Goal: Information Seeking & Learning: Find specific page/section

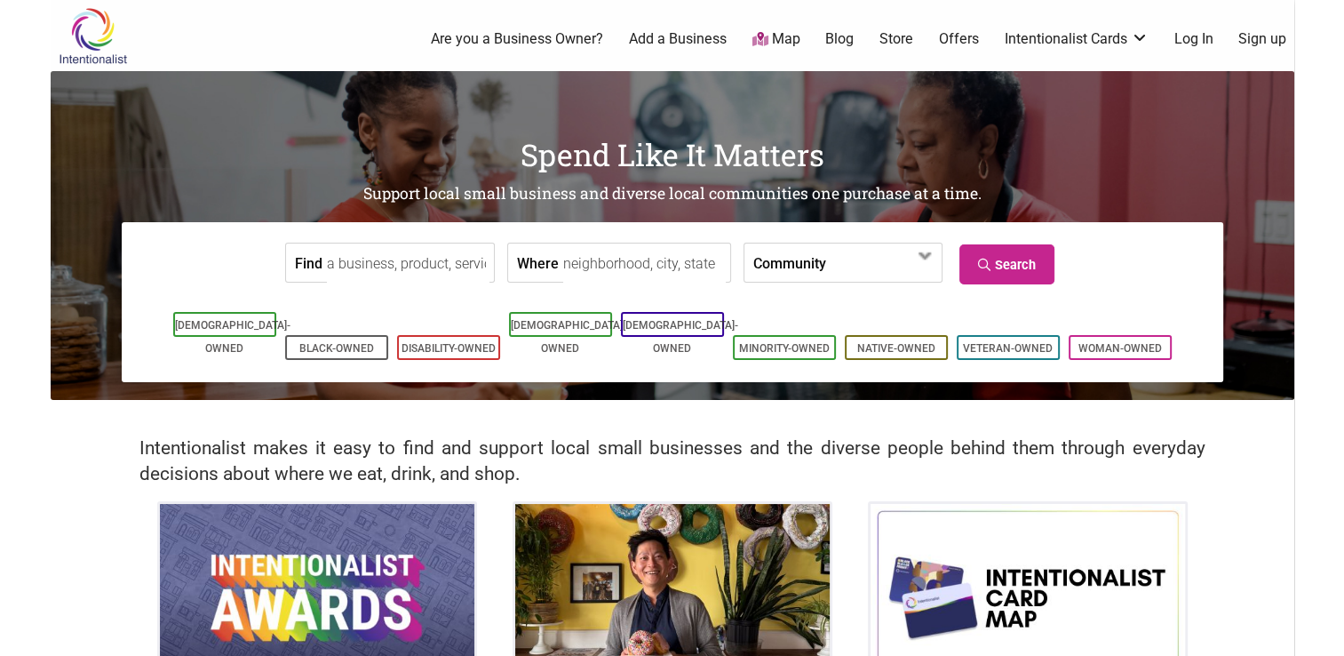
click at [642, 269] on input "Where" at bounding box center [644, 263] width 163 height 40
type input "[GEOGRAPHIC_DATA], [GEOGRAPHIC_DATA], [GEOGRAPHIC_DATA]"
click at [1015, 265] on link "Search" at bounding box center [1007, 264] width 95 height 40
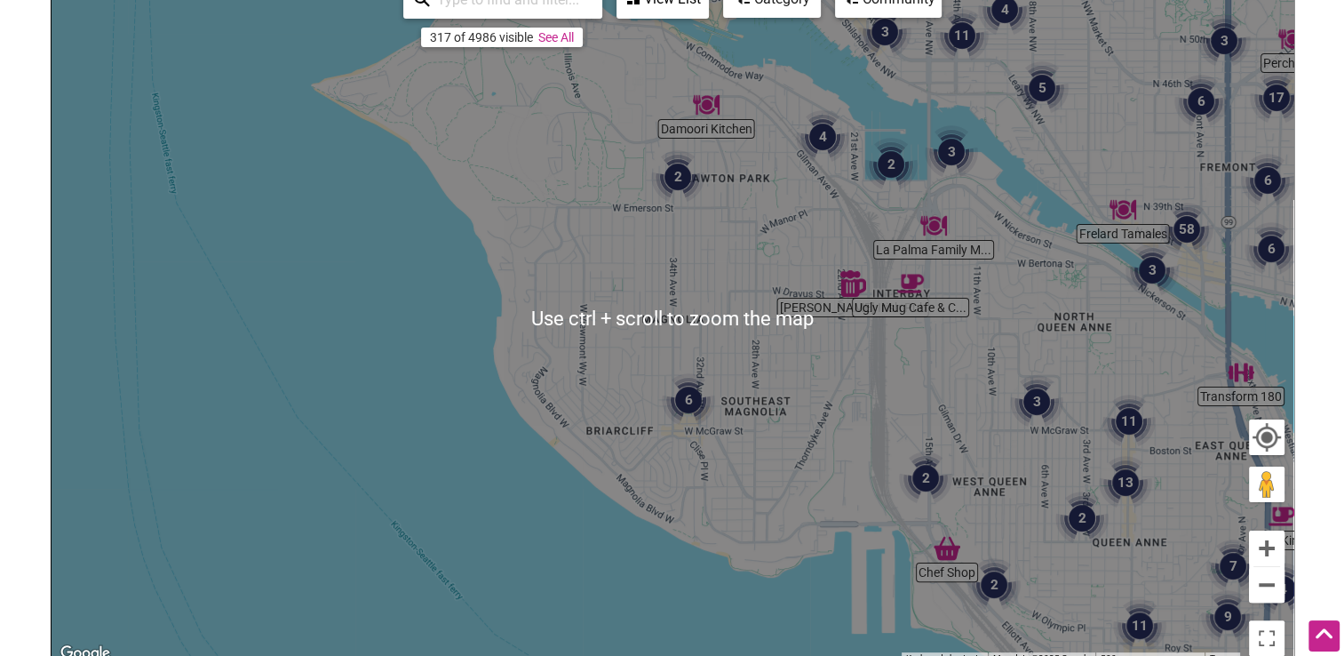
scroll to position [178, 0]
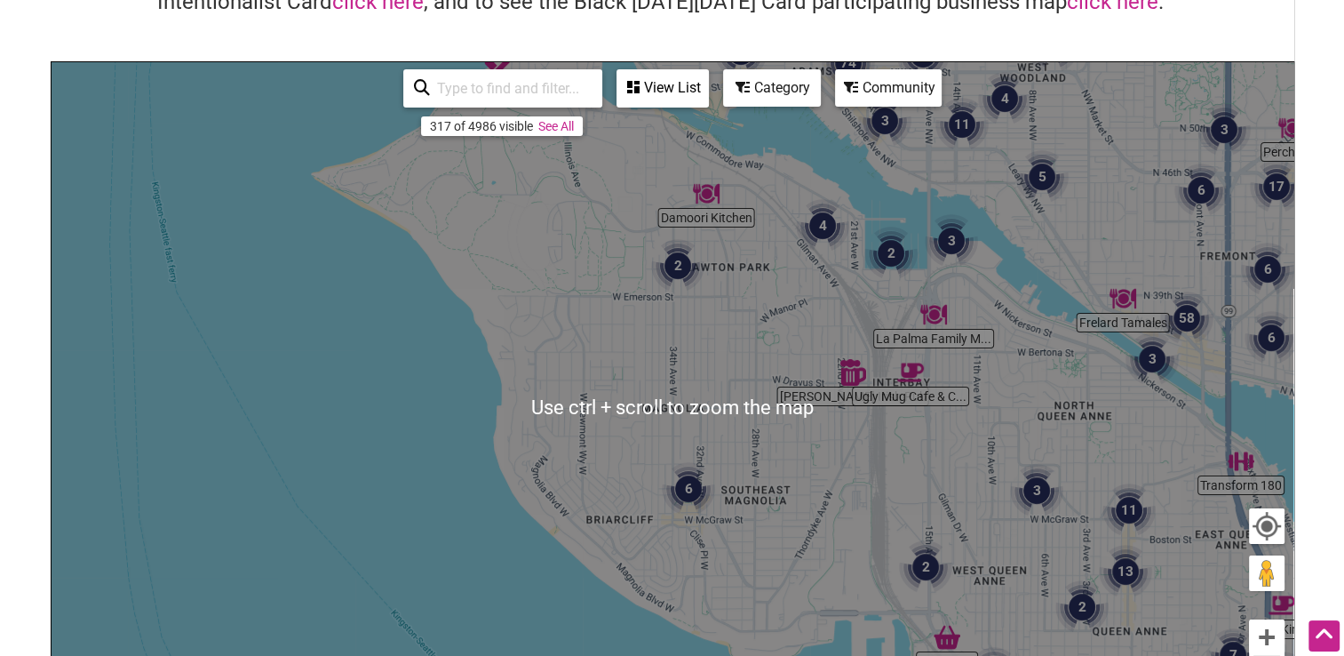
click at [420, 447] on div "To navigate, press the arrow keys." at bounding box center [673, 407] width 1242 height 691
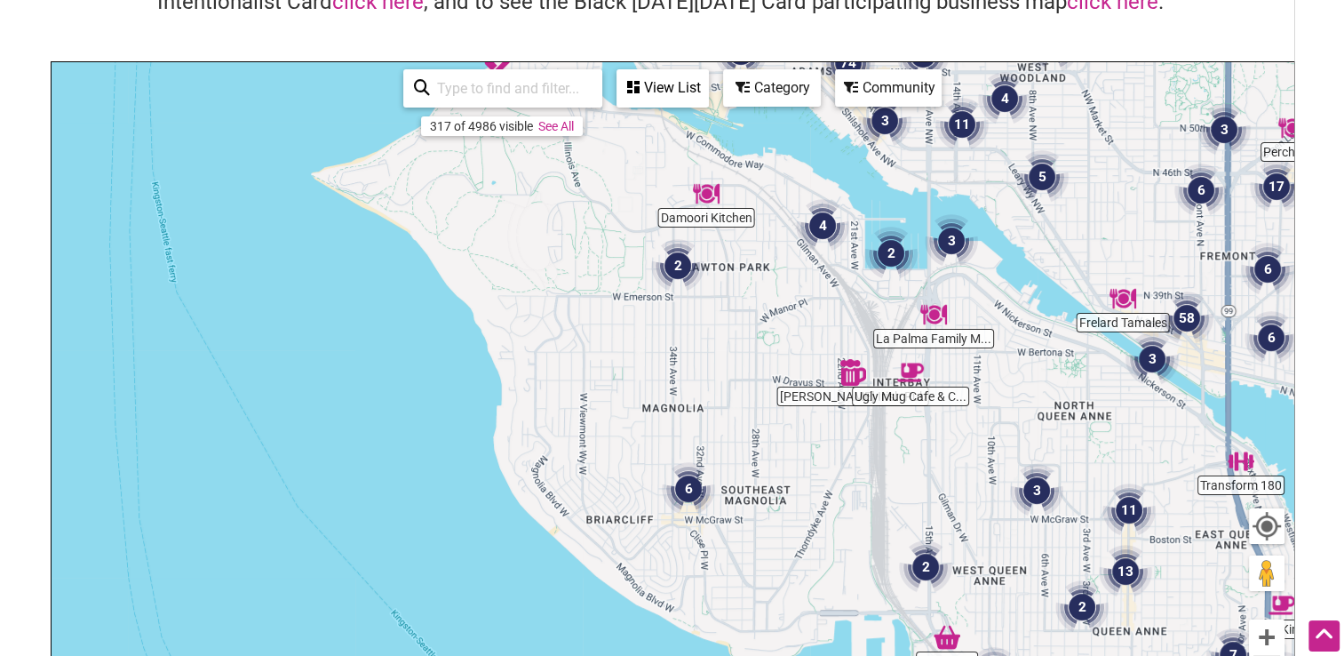
click at [850, 379] on img "Mulleady's Irish Pub" at bounding box center [853, 372] width 27 height 27
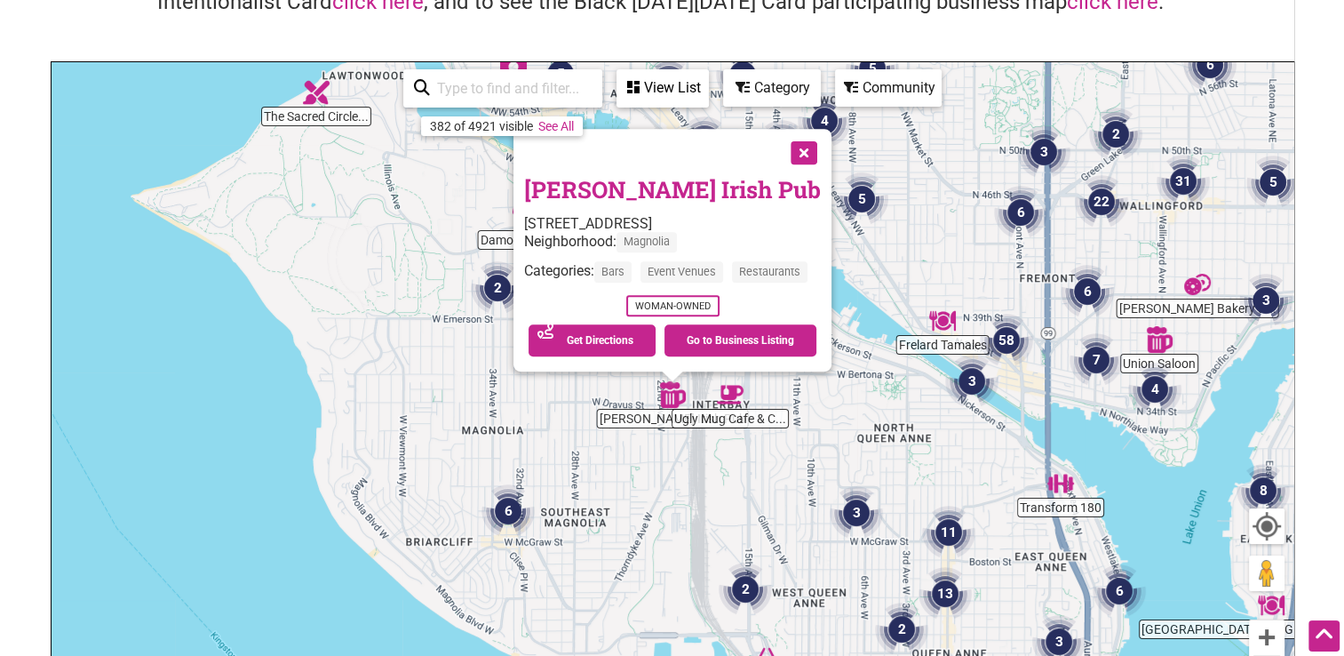
click at [800, 155] on button "Close" at bounding box center [802, 151] width 44 height 44
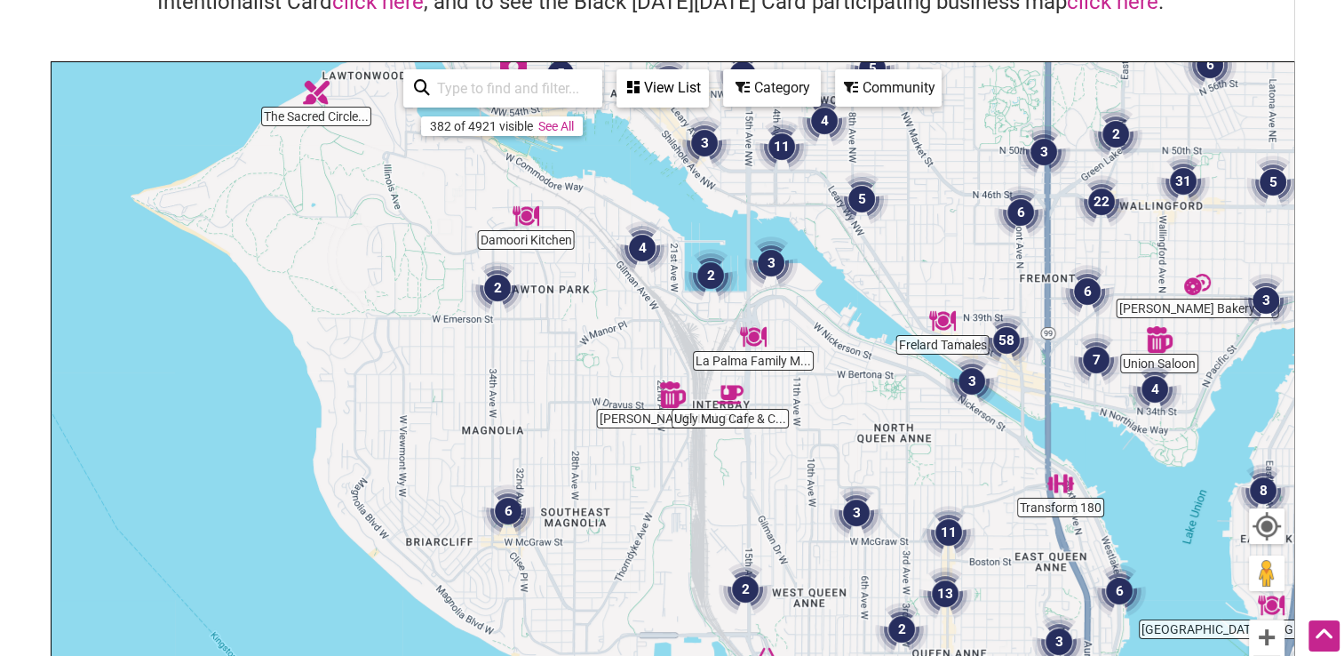
click at [734, 396] on img "Ugly Mug Cafe & Coffee Roasters – Interbay" at bounding box center [730, 394] width 27 height 27
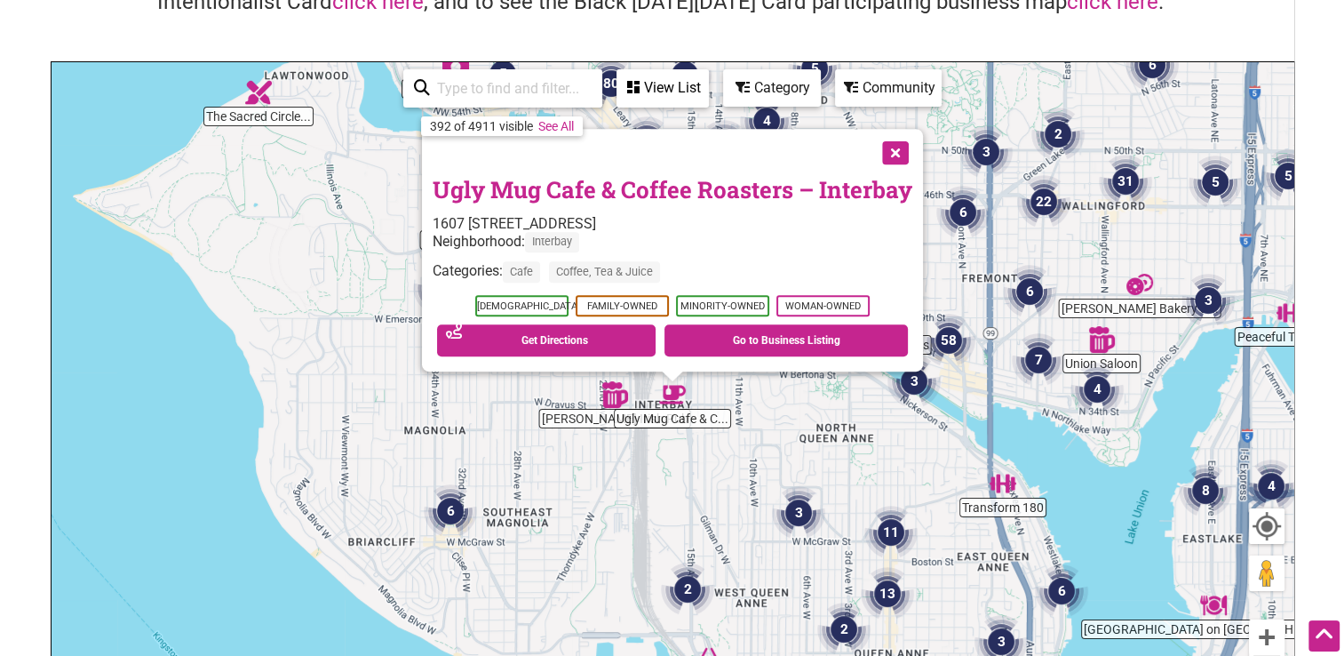
click at [894, 156] on button "Close" at bounding box center [894, 151] width 44 height 44
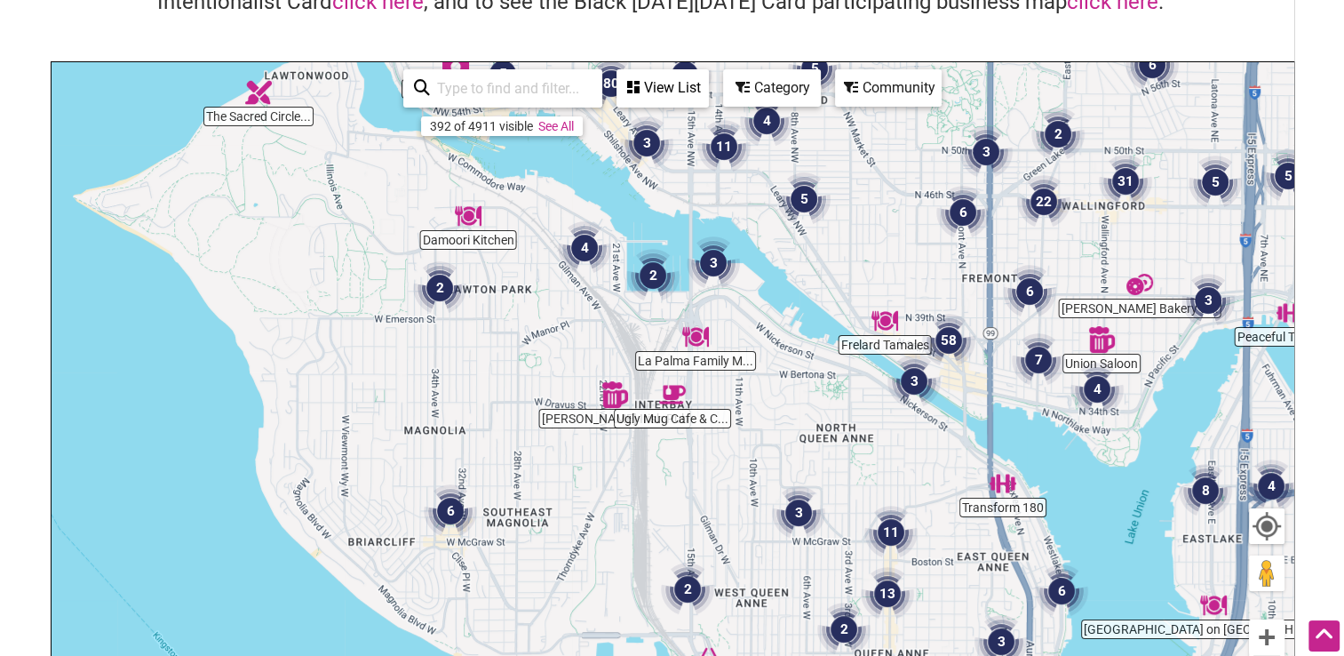
click at [467, 227] on img "Damoori Kitchen" at bounding box center [468, 216] width 27 height 27
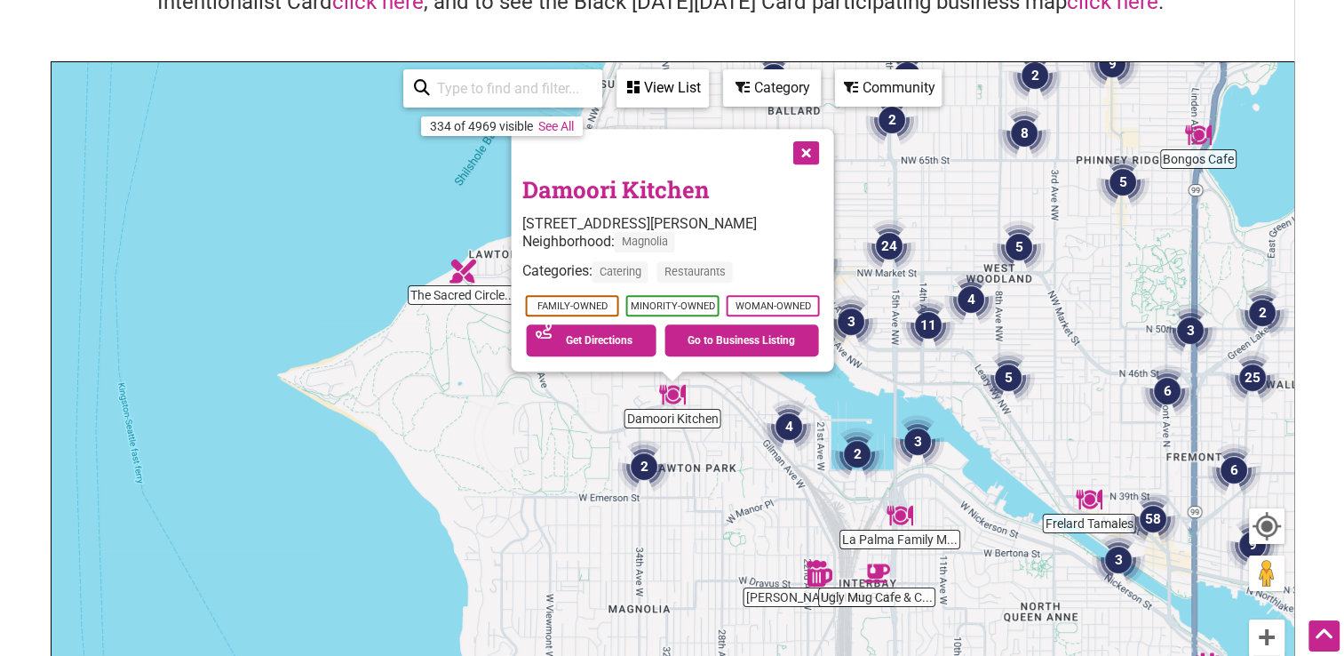
click at [803, 154] on button "Close" at bounding box center [804, 151] width 44 height 44
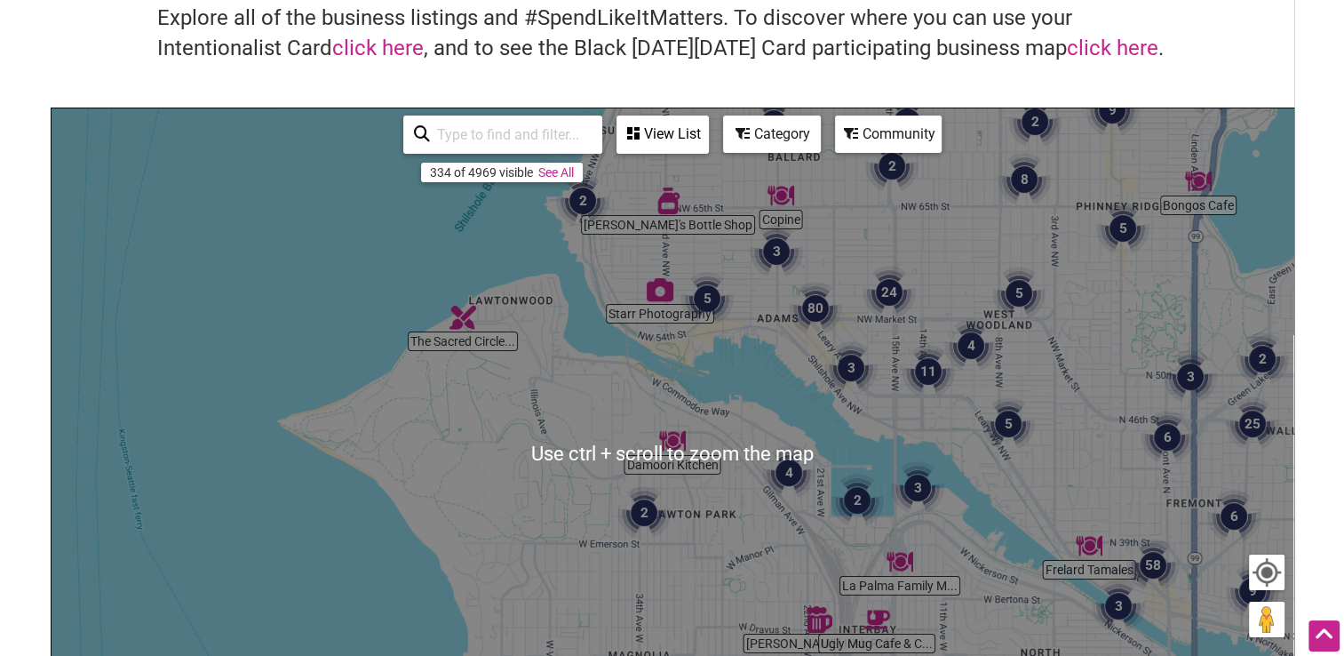
scroll to position [89, 0]
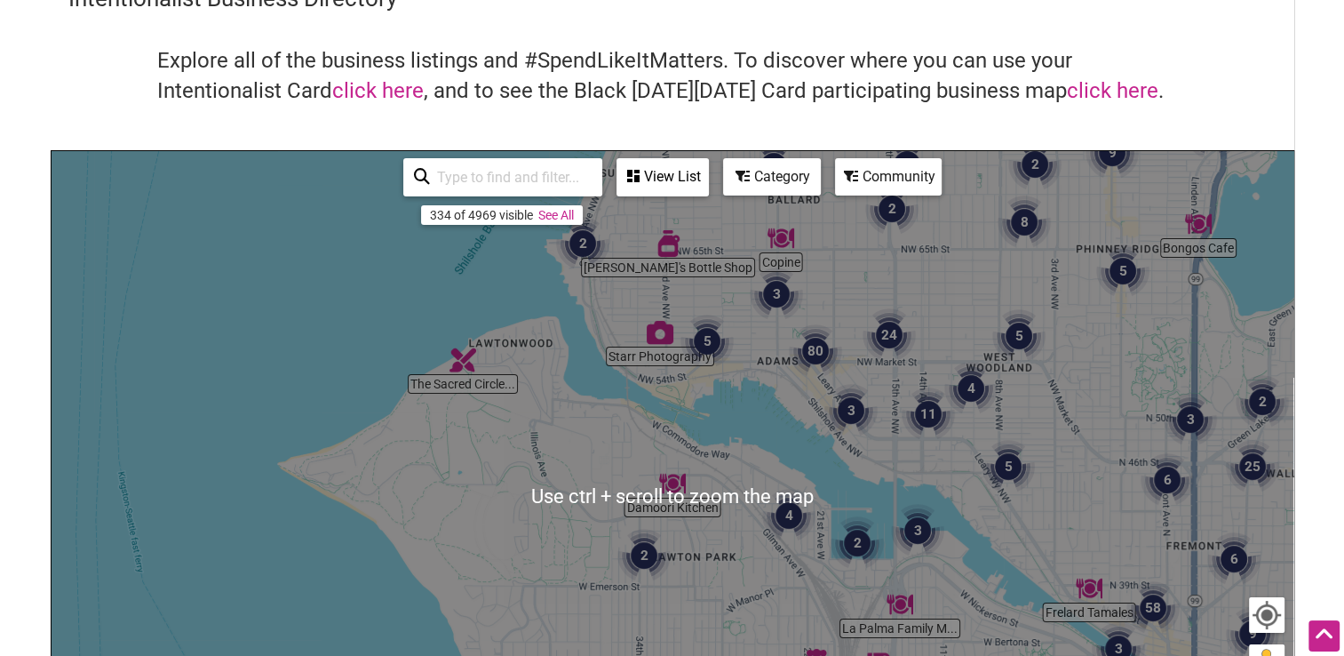
click at [996, 273] on div "To navigate, press the arrow keys." at bounding box center [673, 496] width 1242 height 691
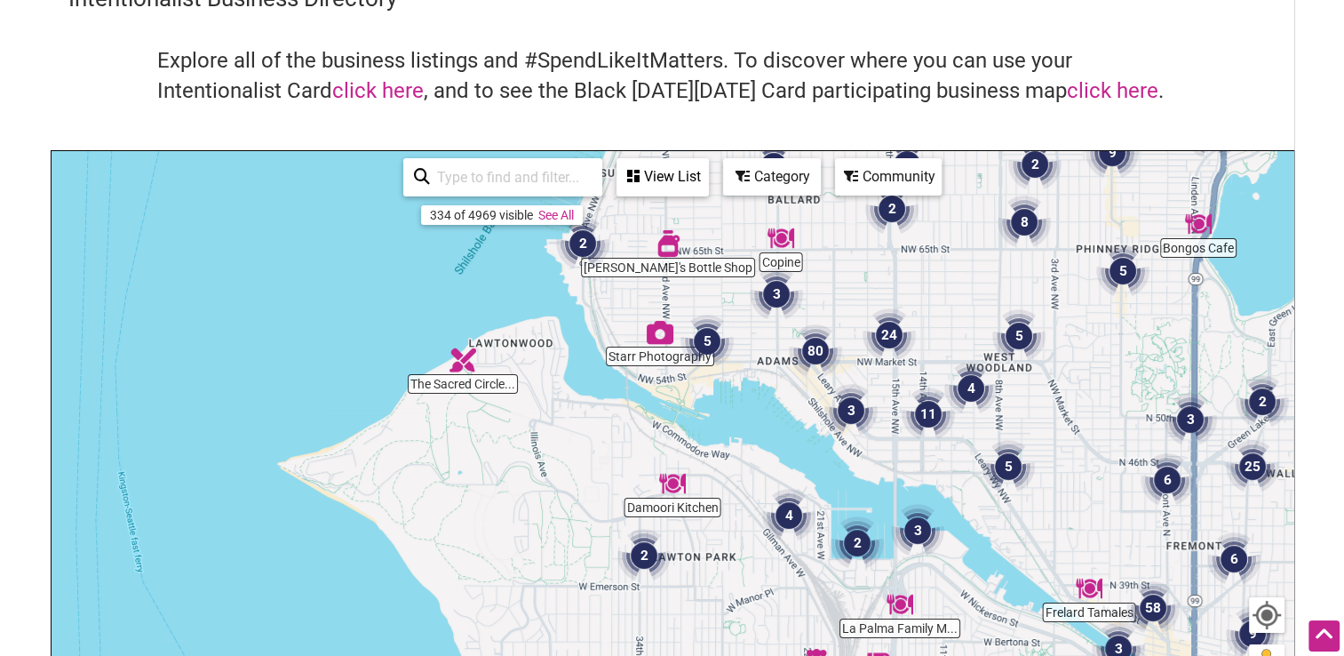
click at [779, 237] on img "Copine" at bounding box center [781, 238] width 27 height 27
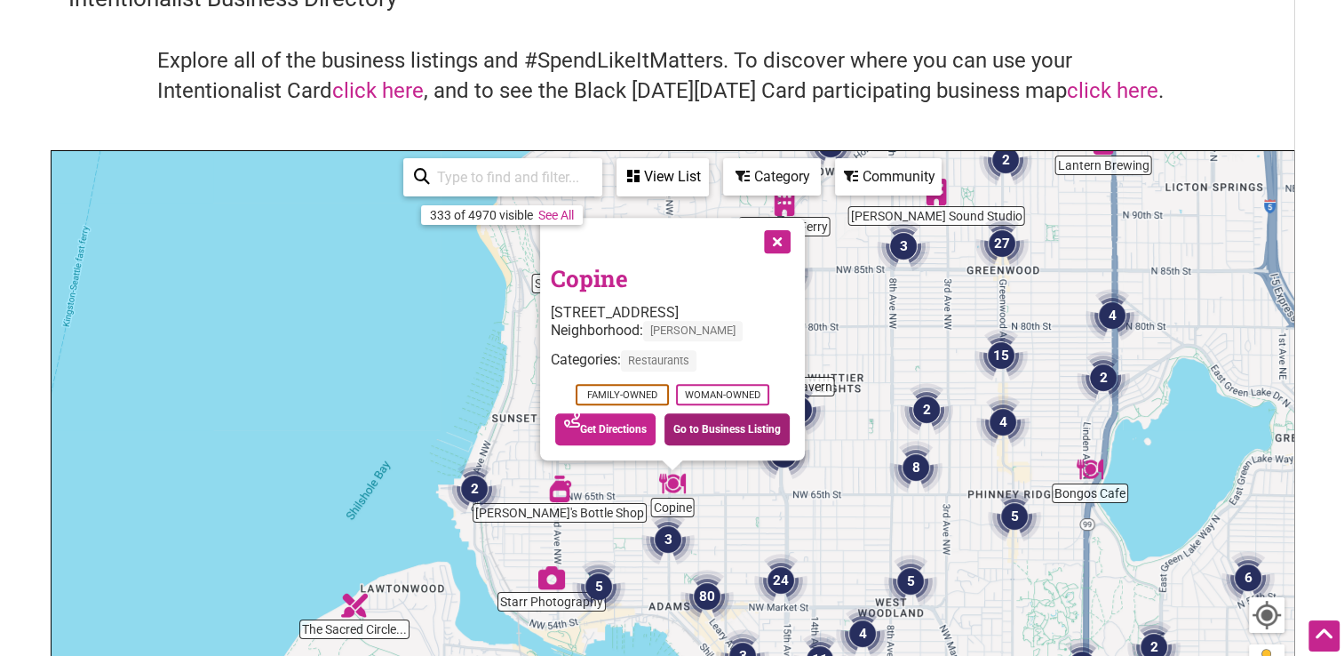
click at [714, 428] on link "Go to Business Listing" at bounding box center [727, 429] width 125 height 32
click at [768, 241] on button "Close" at bounding box center [775, 240] width 44 height 44
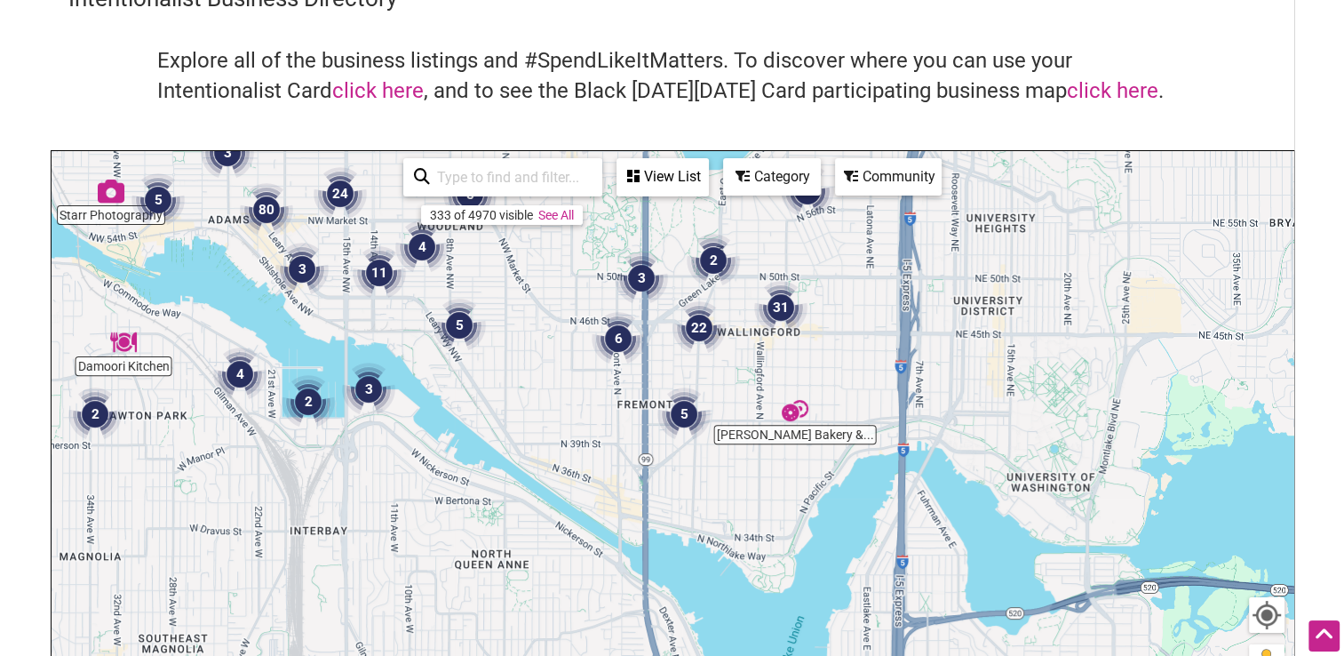
drag, startPoint x: 941, startPoint y: 570, endPoint x: 500, endPoint y: 178, distance: 590.3
click at [500, 178] on div "Copine Thunderbird Tavern Damoori Kitchen The Sacred Circle... [PERSON_NAME] Ba…" at bounding box center [673, 496] width 1242 height 691
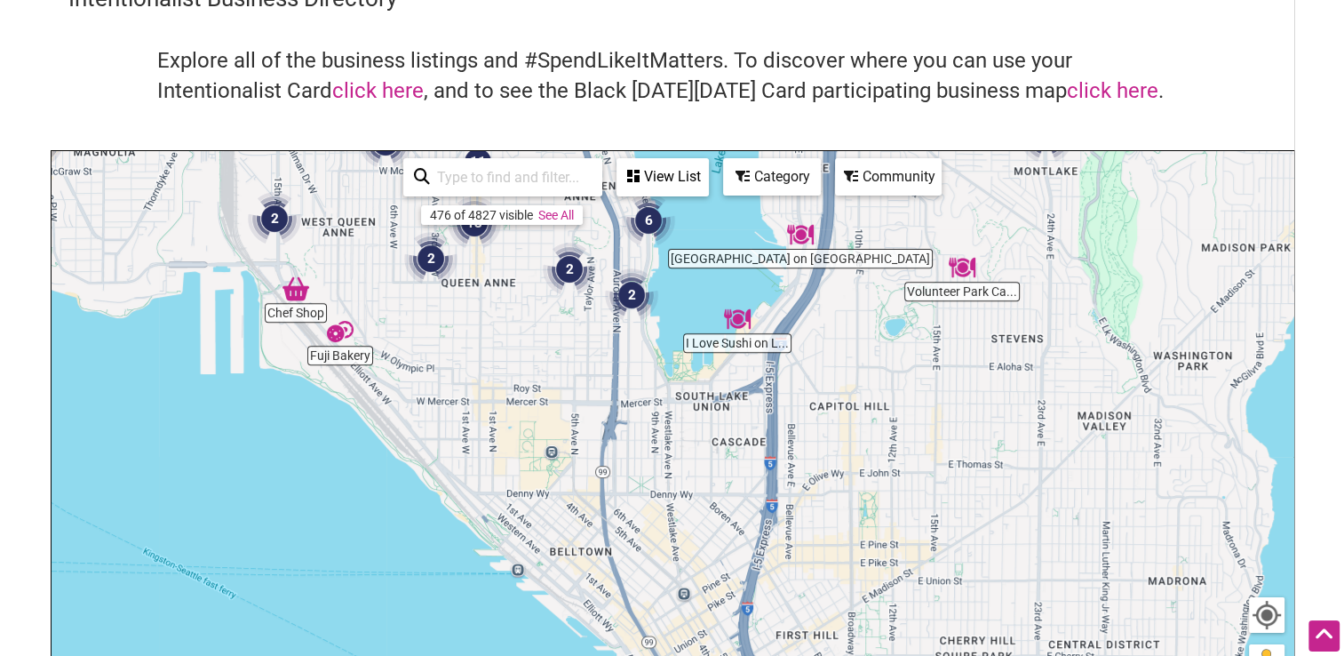
drag, startPoint x: 788, startPoint y: 555, endPoint x: 720, endPoint y: 54, distance: 505.8
click at [720, 54] on div "Intentionalist Business Directory Explore all of the business listings and #Spe…" at bounding box center [673, 412] width 1244 height 861
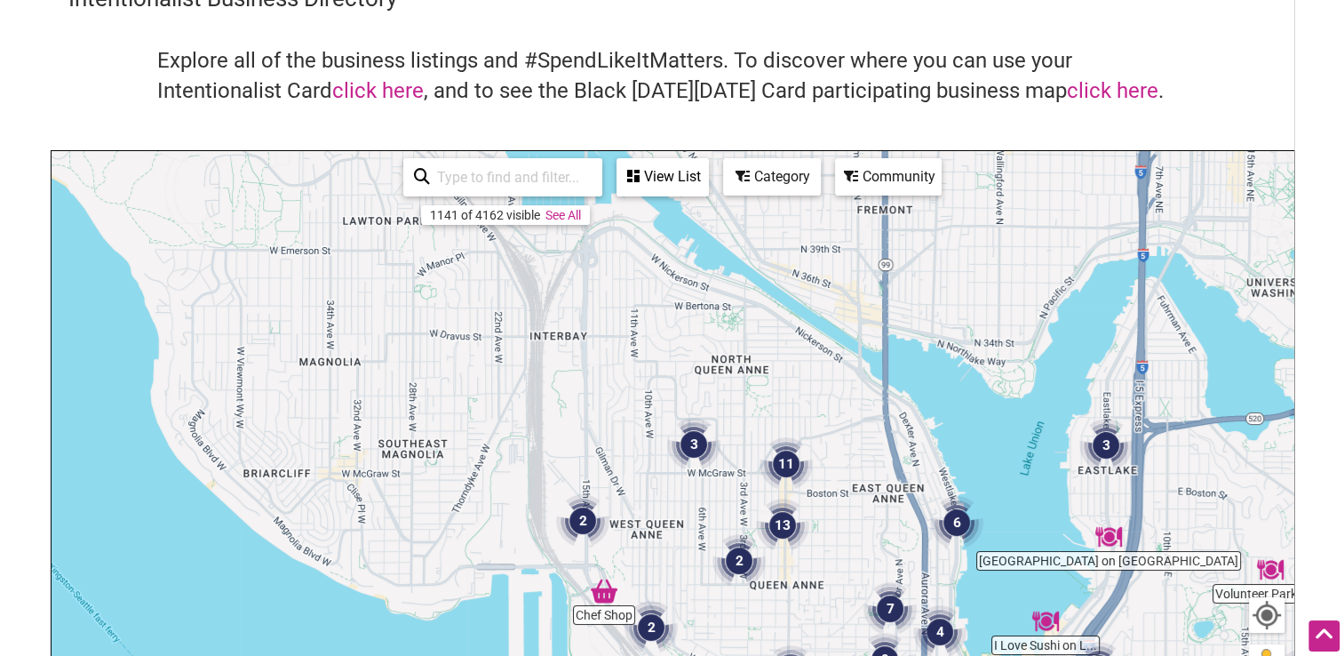
drag, startPoint x: 533, startPoint y: 289, endPoint x: 844, endPoint y: 597, distance: 437.9
click at [844, 597] on div "To navigate, press the arrow keys." at bounding box center [673, 496] width 1242 height 691
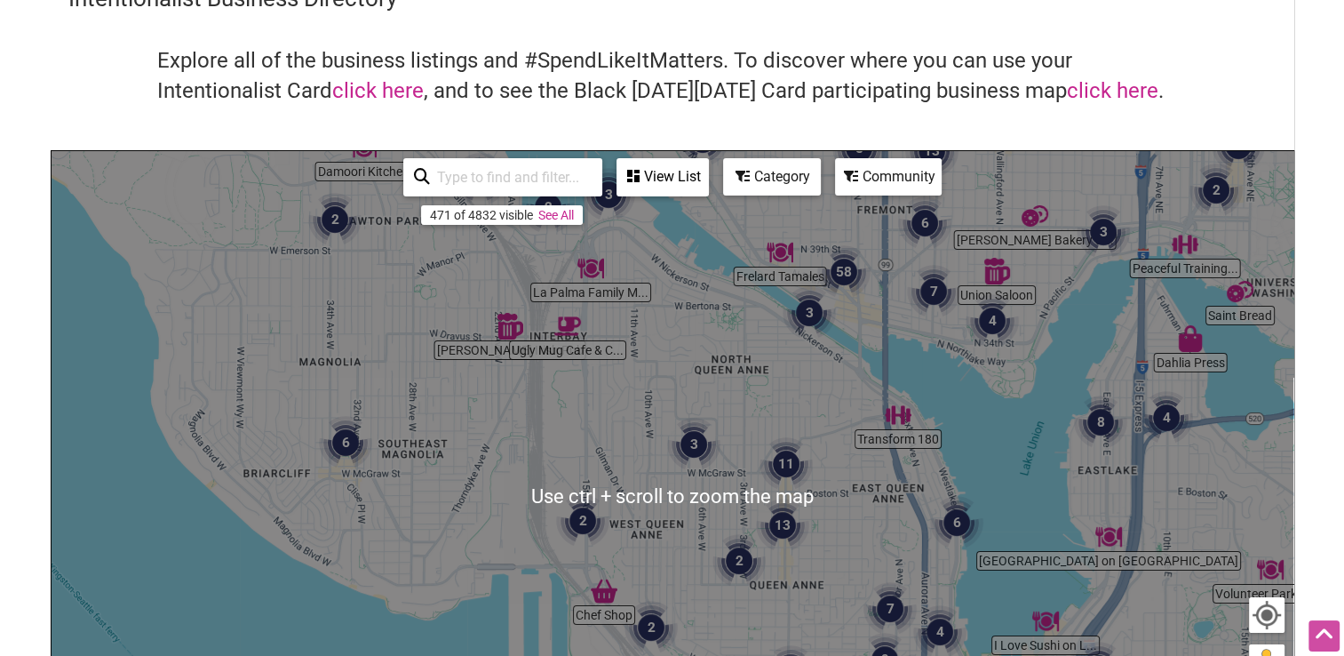
click at [749, 416] on div "To navigate, press the arrow keys." at bounding box center [673, 496] width 1242 height 691
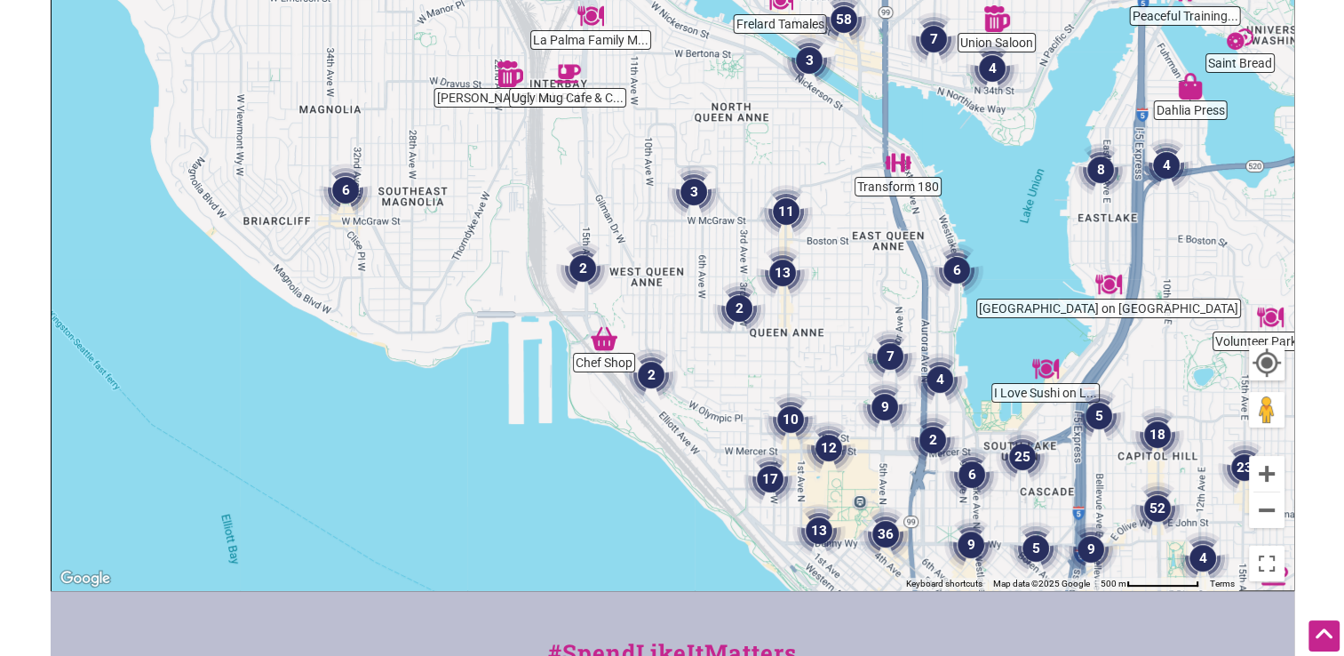
scroll to position [293, 0]
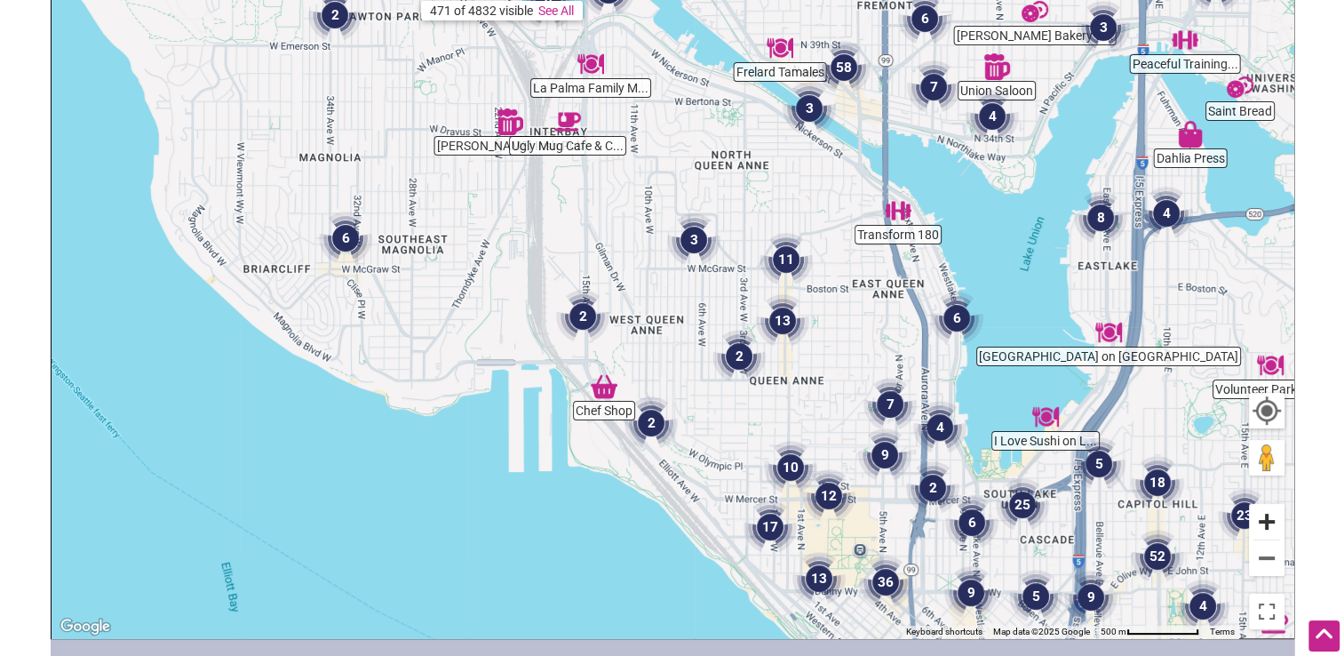
click at [1272, 521] on button "Zoom in" at bounding box center [1267, 522] width 36 height 36
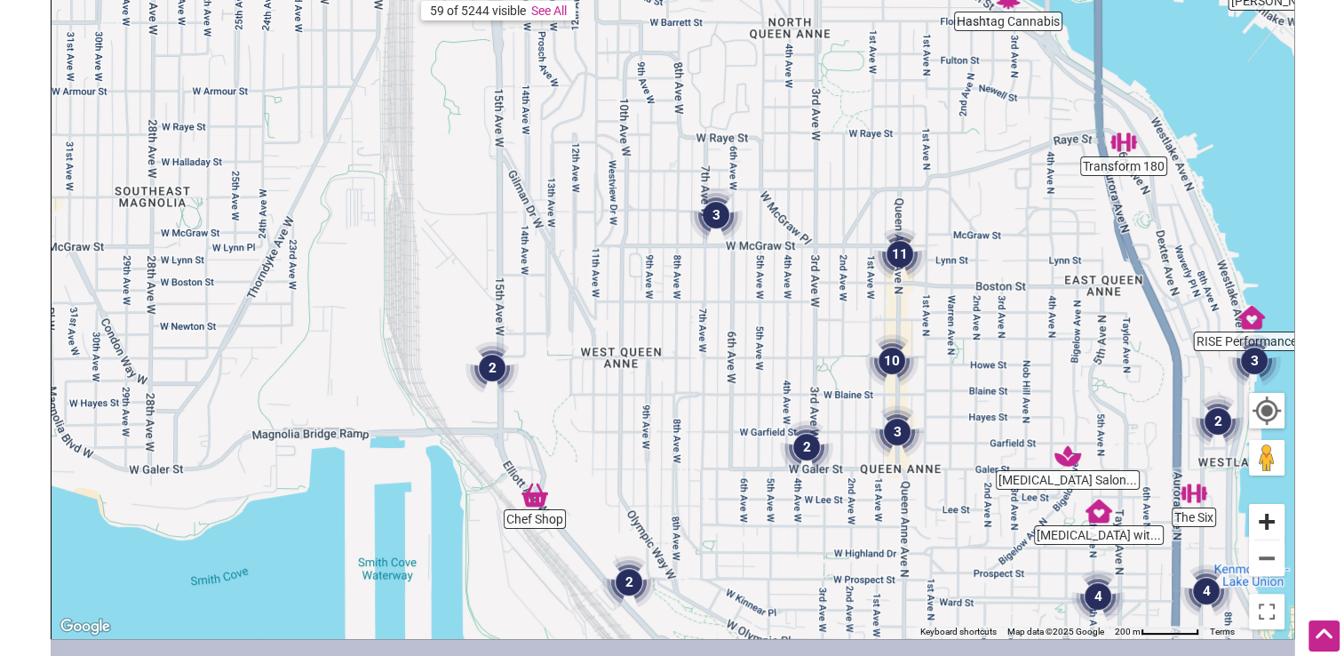
click at [1264, 526] on button "Zoom in" at bounding box center [1267, 522] width 36 height 36
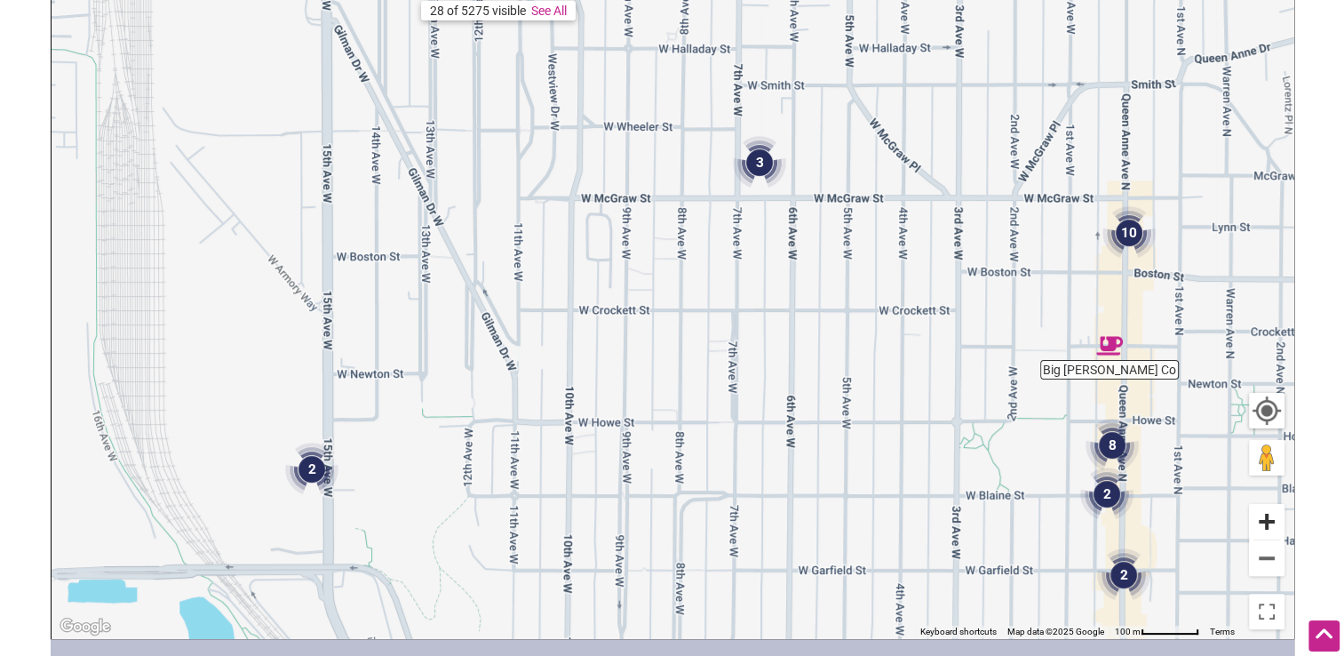
click at [1264, 526] on button "Zoom in" at bounding box center [1267, 522] width 36 height 36
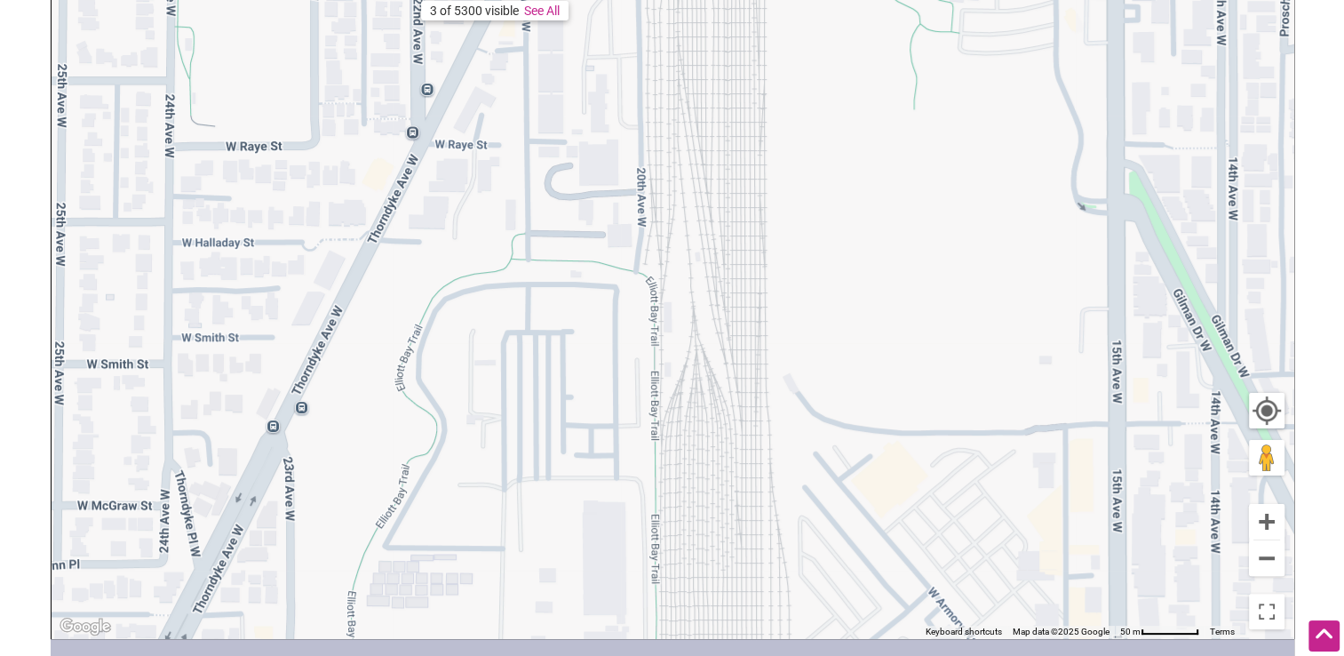
drag, startPoint x: 225, startPoint y: 146, endPoint x: 1360, endPoint y: 602, distance: 1223.6
click at [1344, 363] on html "× Menu 0 Add a Business Map Blog Store Offers Intentionalist Cards Buy Black Ca…" at bounding box center [672, 35] width 1344 height 656
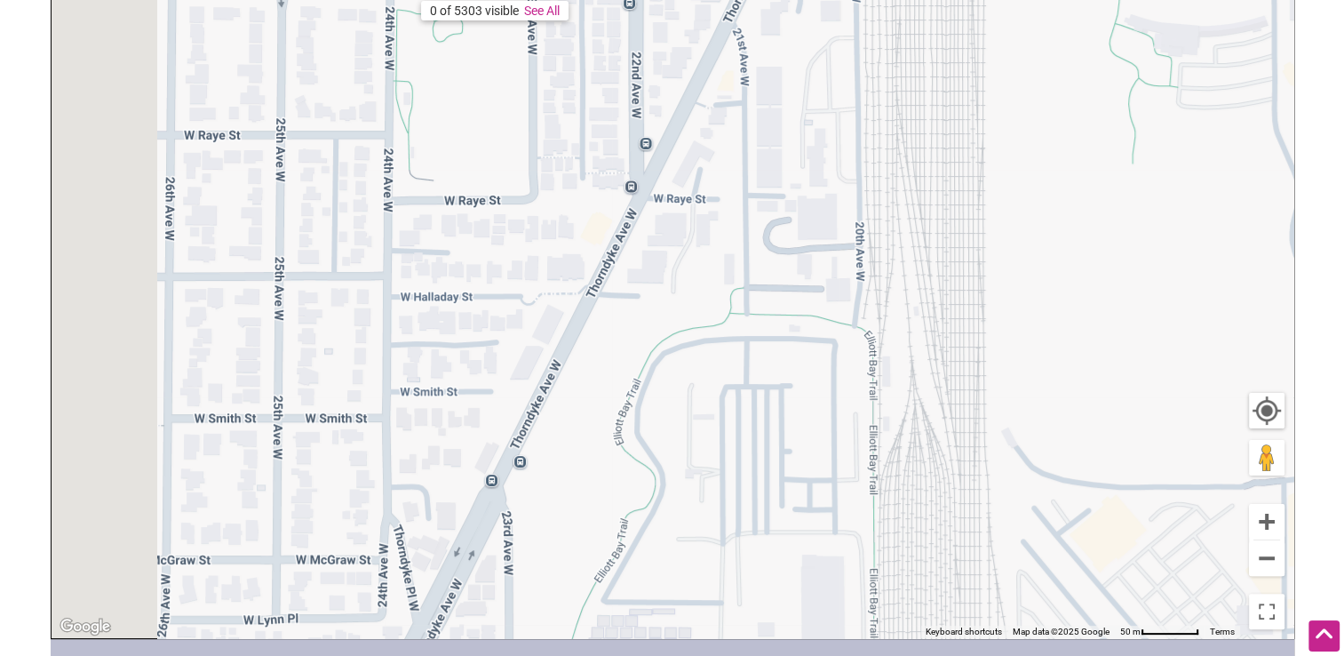
drag, startPoint x: 291, startPoint y: 324, endPoint x: 1357, endPoint y: 462, distance: 1075.1
click at [1344, 363] on html "× Menu 0 Add a Business Map Blog Store Offers Intentionalist Cards Buy Black Ca…" at bounding box center [672, 35] width 1344 height 656
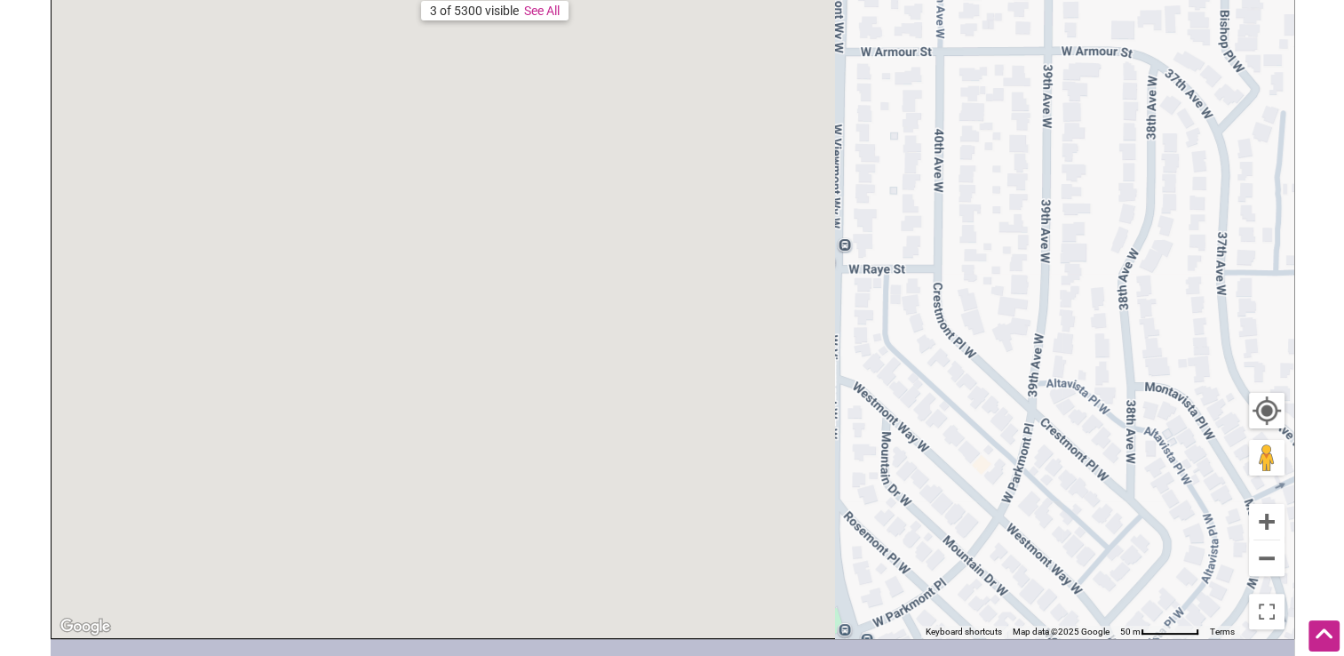
drag, startPoint x: 399, startPoint y: 331, endPoint x: 1357, endPoint y: 351, distance: 958.1
click at [1344, 351] on html "× Menu 0 Add a Business Map Blog Store Offers Intentionalist Cards Buy Black Ca…" at bounding box center [672, 35] width 1344 height 656
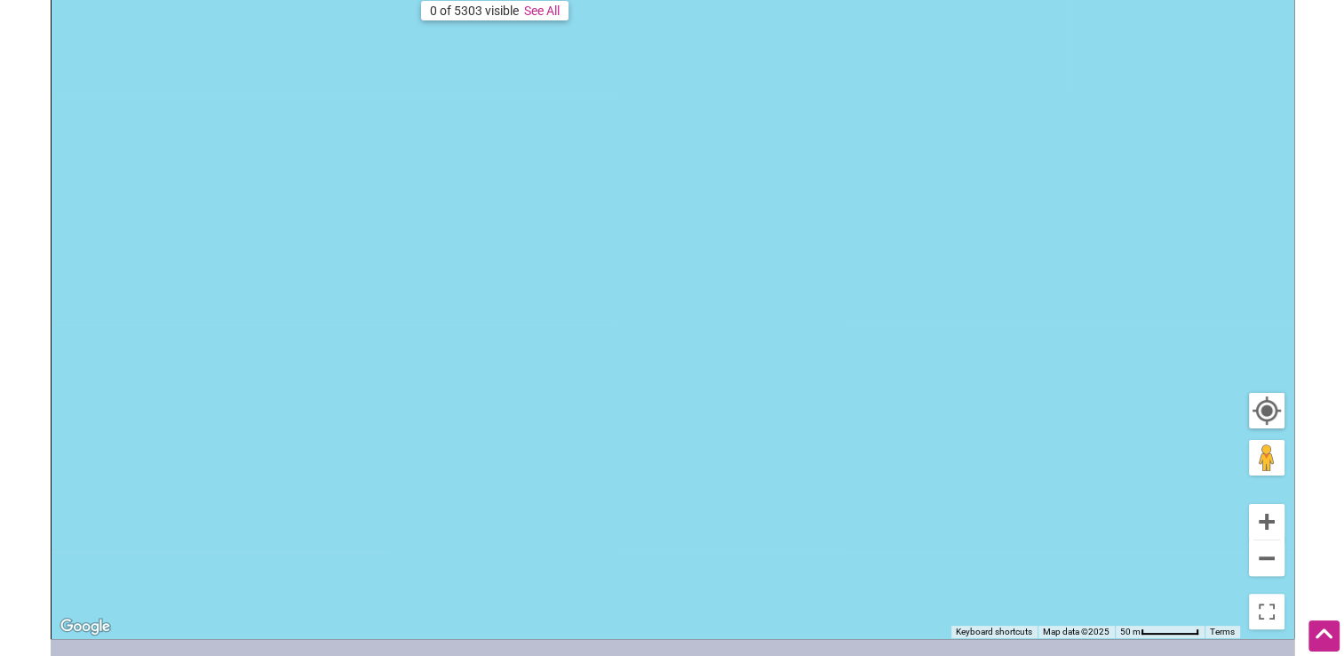
drag, startPoint x: 1212, startPoint y: 229, endPoint x: -4, endPoint y: 507, distance: 1246.9
click at [0, 363] on html "× Menu 0 Add a Business Map Blog Store Offers Intentionalist Cards Buy Black Ca…" at bounding box center [672, 35] width 1344 height 656
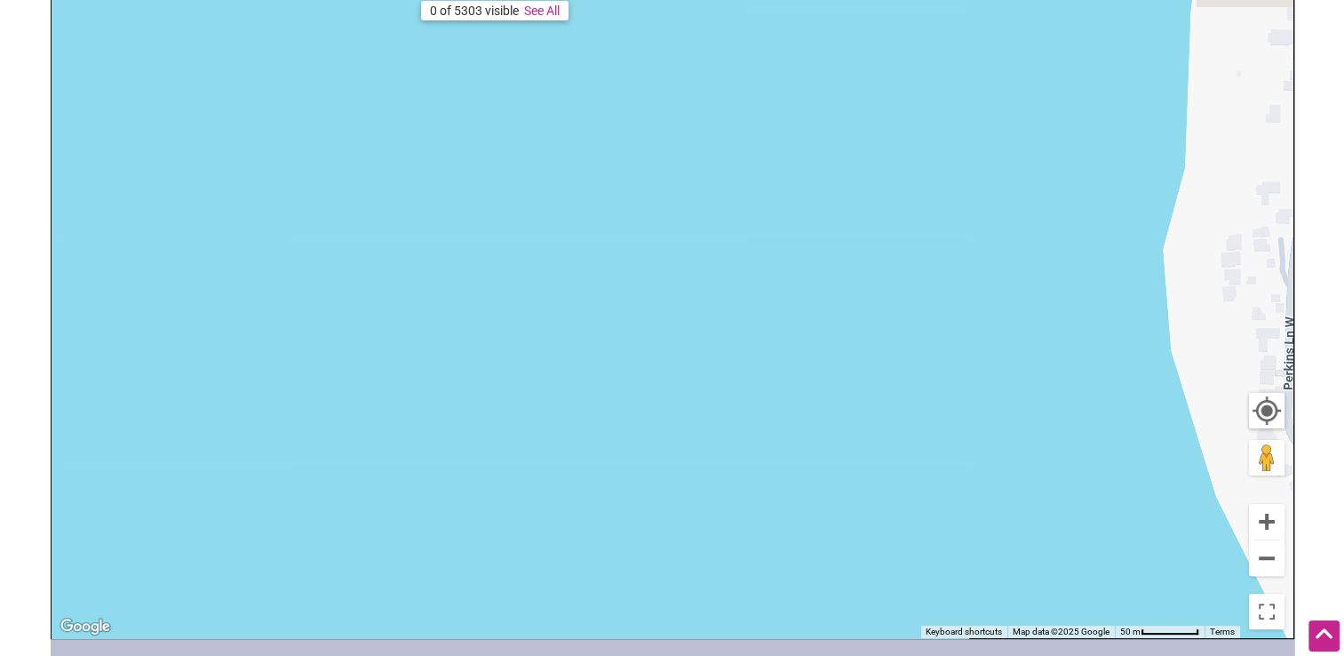
drag, startPoint x: 965, startPoint y: 407, endPoint x: 394, endPoint y: 318, distance: 578.2
click at [394, 318] on div "To navigate, press the arrow keys." at bounding box center [673, 292] width 1242 height 691
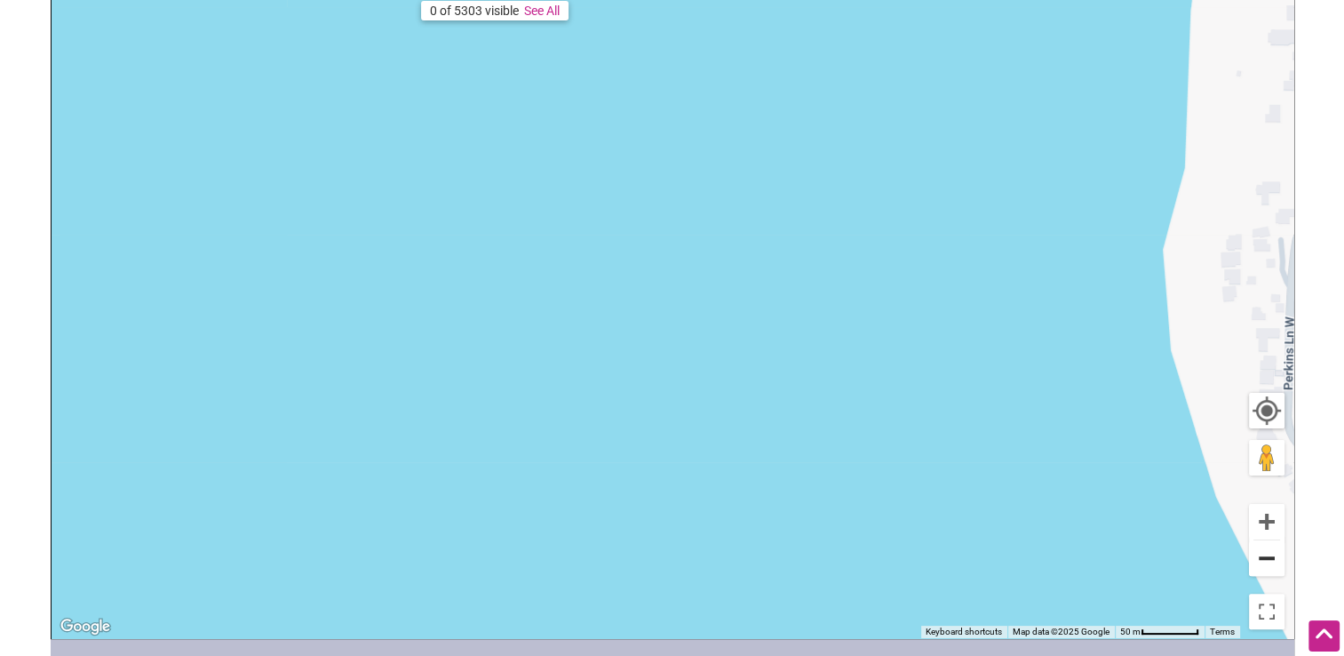
click at [1265, 560] on button "Zoom out" at bounding box center [1267, 558] width 36 height 36
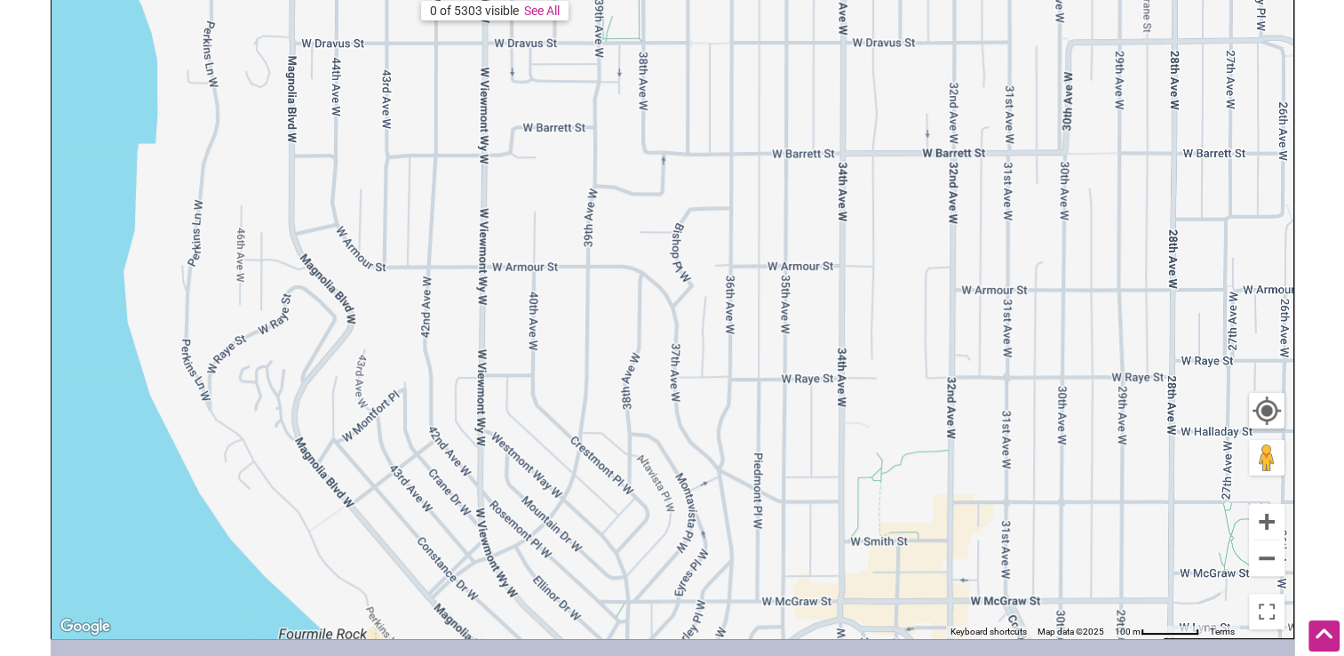
drag, startPoint x: 1141, startPoint y: 323, endPoint x: 327, endPoint y: 322, distance: 813.9
click at [327, 322] on div "To navigate, press the arrow keys." at bounding box center [673, 292] width 1242 height 691
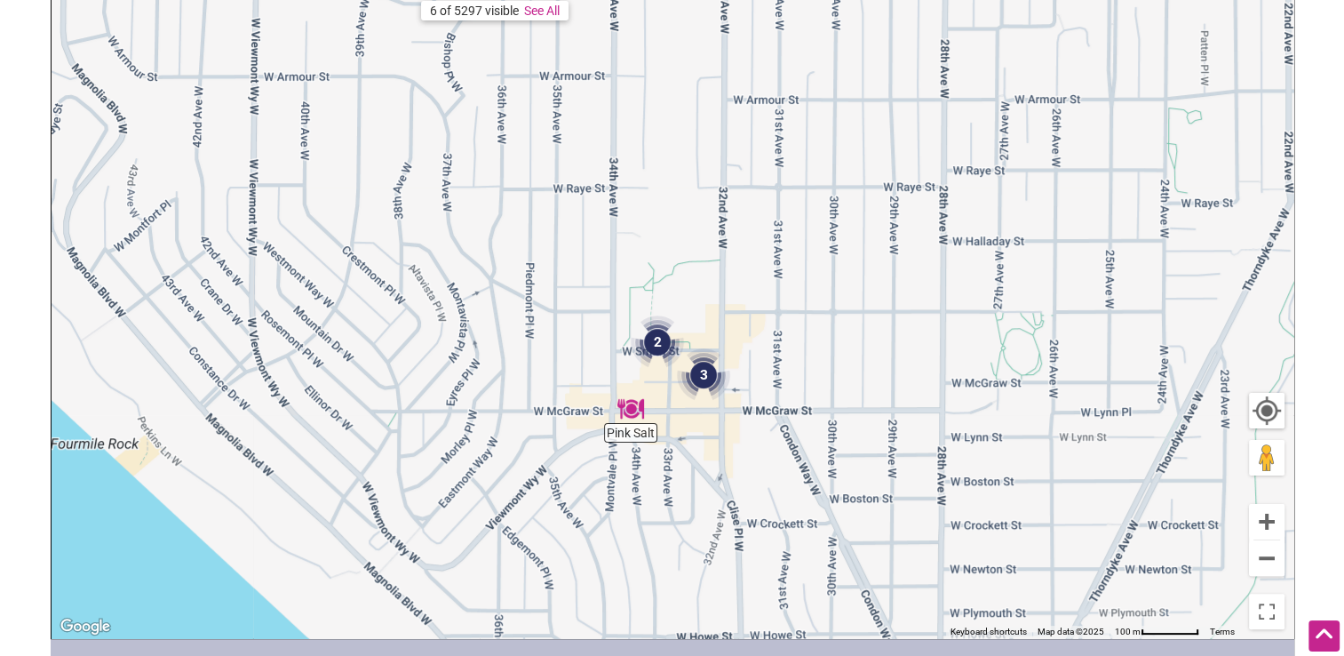
drag, startPoint x: 1027, startPoint y: 507, endPoint x: 857, endPoint y: 367, distance: 220.3
click at [857, 367] on div "To navigate, press the arrow keys." at bounding box center [673, 292] width 1242 height 691
click at [1269, 524] on button "Zoom in" at bounding box center [1267, 522] width 36 height 36
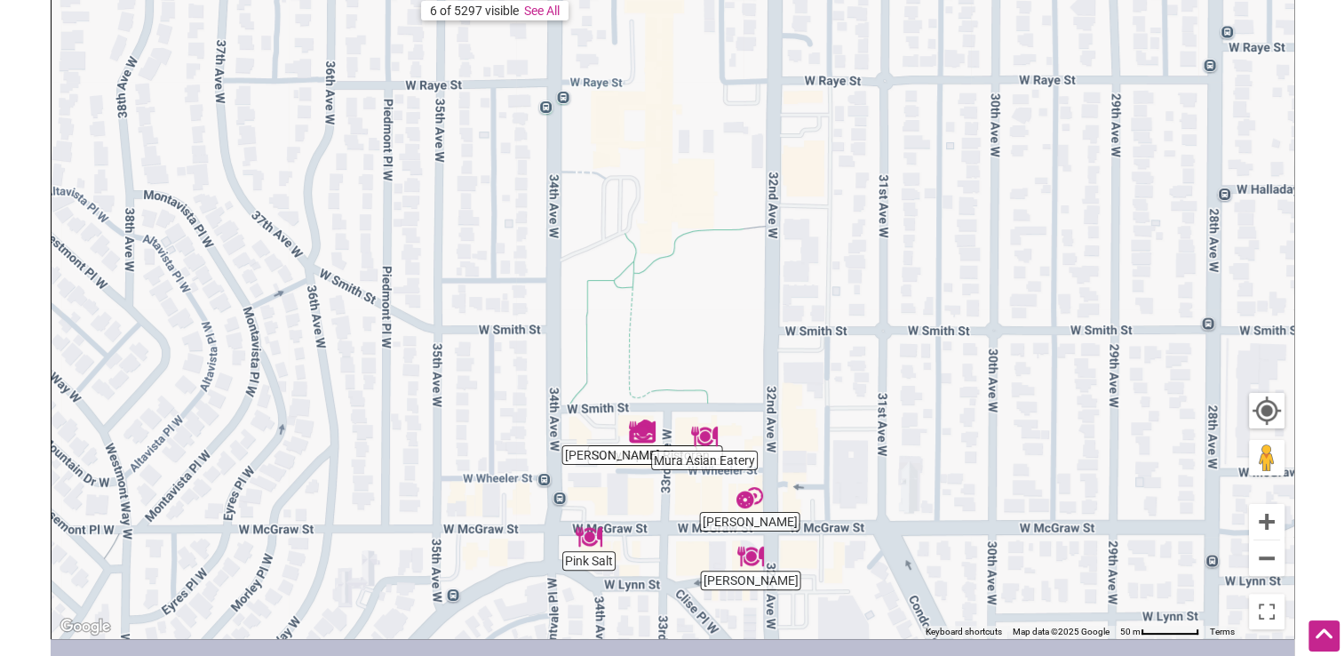
click at [590, 542] on img "Pink Salt" at bounding box center [589, 536] width 27 height 27
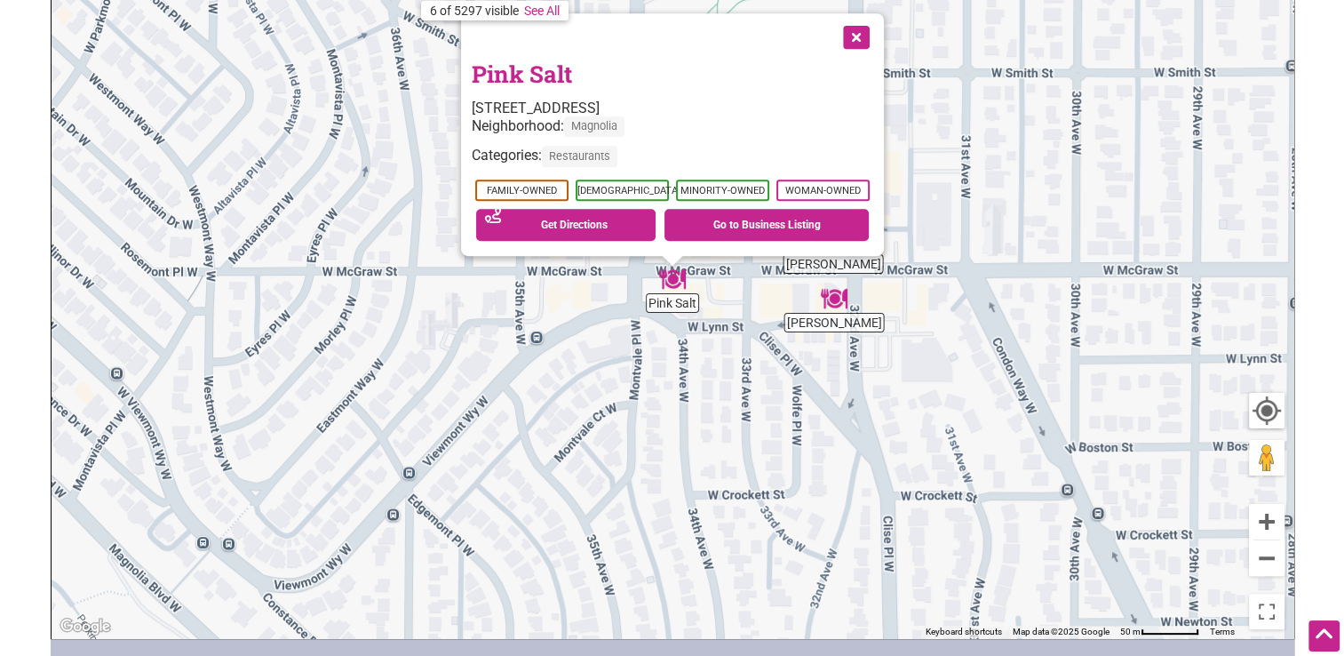
click at [860, 41] on button "Close" at bounding box center [855, 35] width 44 height 44
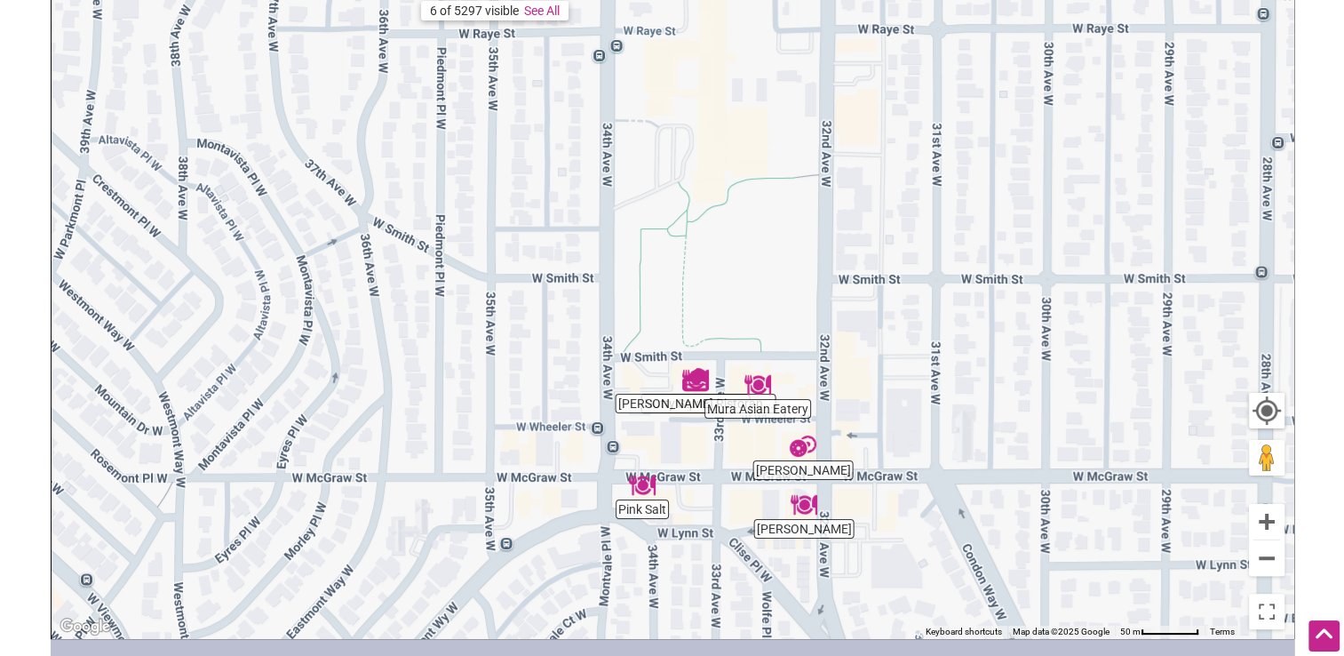
drag, startPoint x: 814, startPoint y: 108, endPoint x: 784, endPoint y: 317, distance: 211.0
click at [784, 317] on div "To navigate, press the arrow keys." at bounding box center [673, 292] width 1242 height 691
click at [805, 460] on div "To navigate, press the arrow keys." at bounding box center [673, 292] width 1242 height 691
click at [807, 450] on img "Petit Pierre Bakery" at bounding box center [803, 446] width 27 height 27
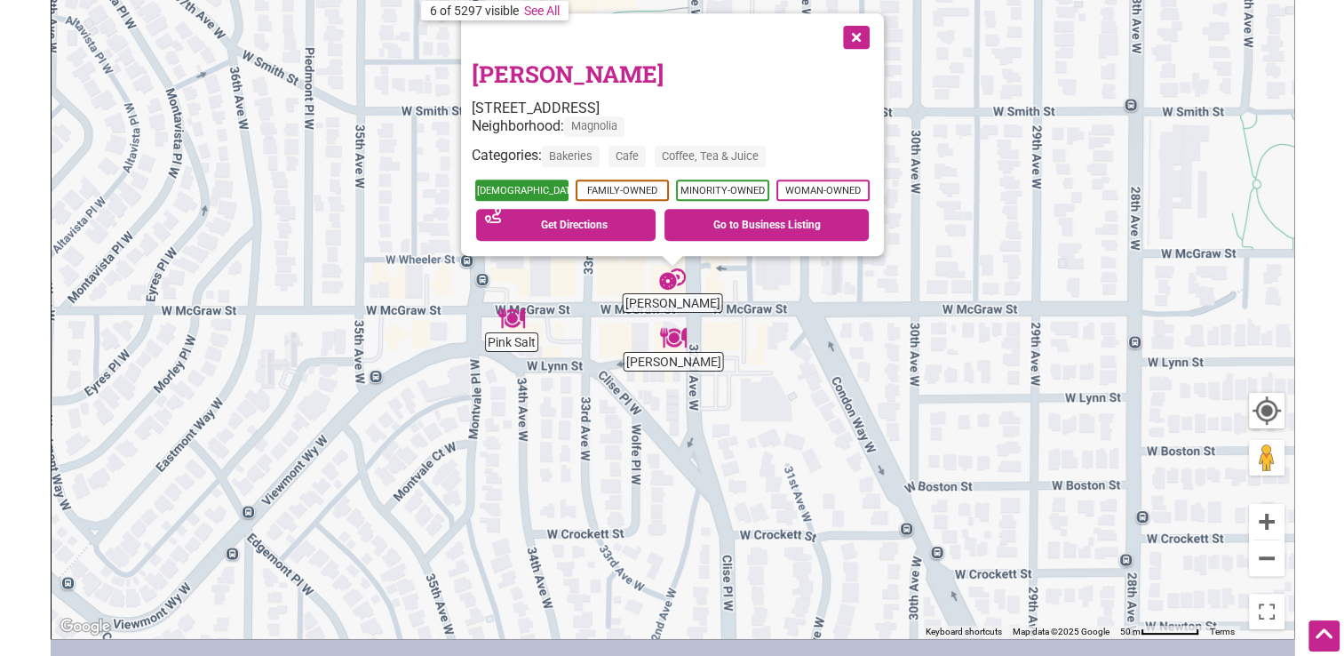
click at [521, 189] on span "[DEMOGRAPHIC_DATA]-Owned" at bounding box center [521, 189] width 93 height 21
click at [850, 36] on button "Close" at bounding box center [855, 35] width 44 height 44
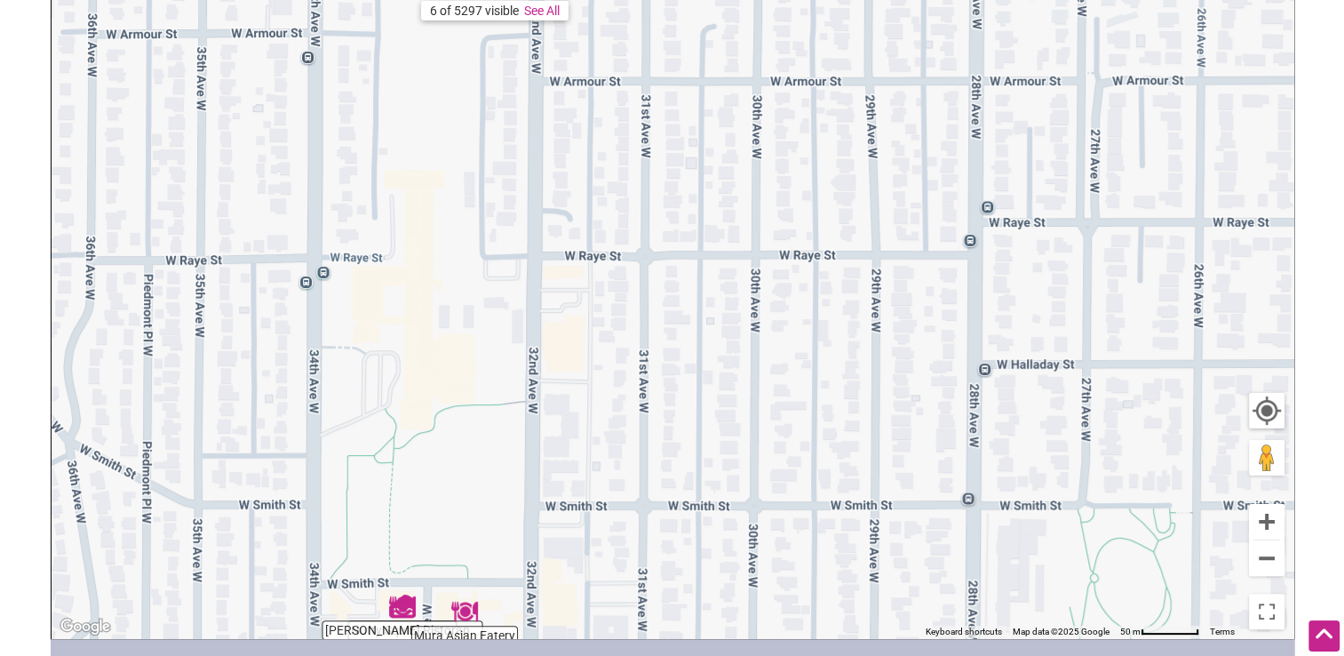
drag, startPoint x: 602, startPoint y: 308, endPoint x: 442, endPoint y: 696, distance: 419.5
click at [442, 363] on html "× Menu 0 Add a Business Map Blog Store Offers Intentionalist Cards Buy Black Ca…" at bounding box center [672, 35] width 1344 height 656
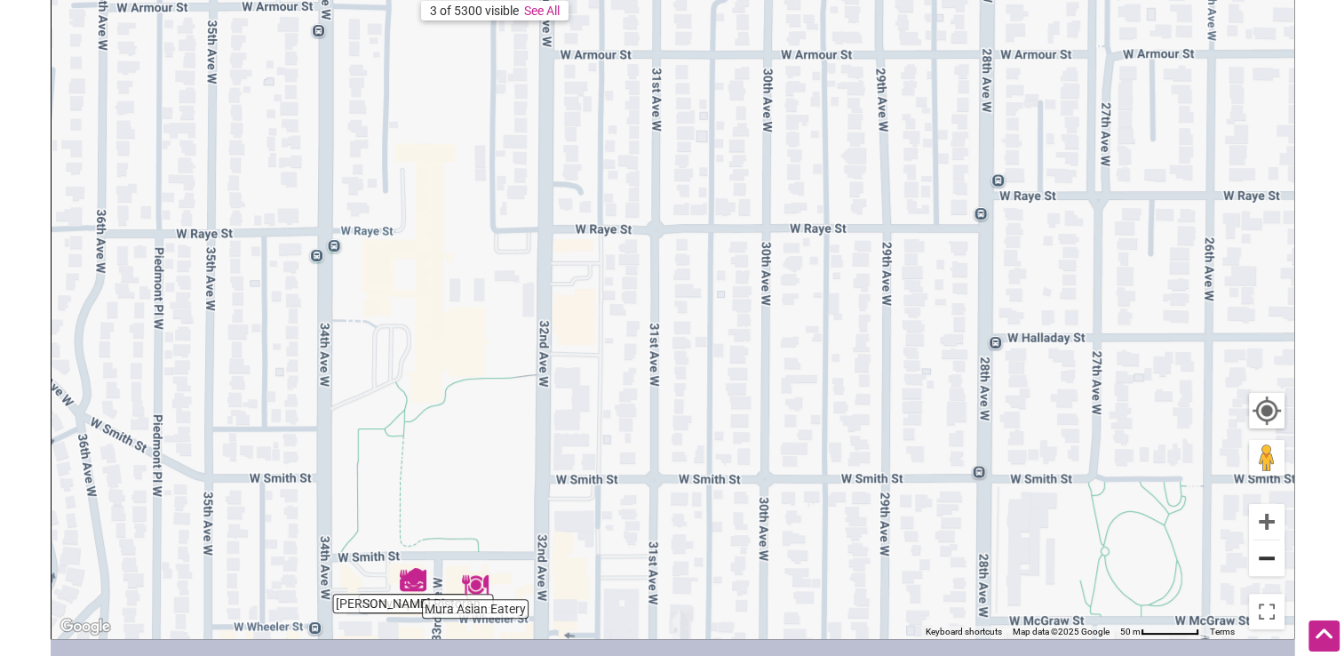
click at [1264, 557] on button "Zoom out" at bounding box center [1267, 558] width 36 height 36
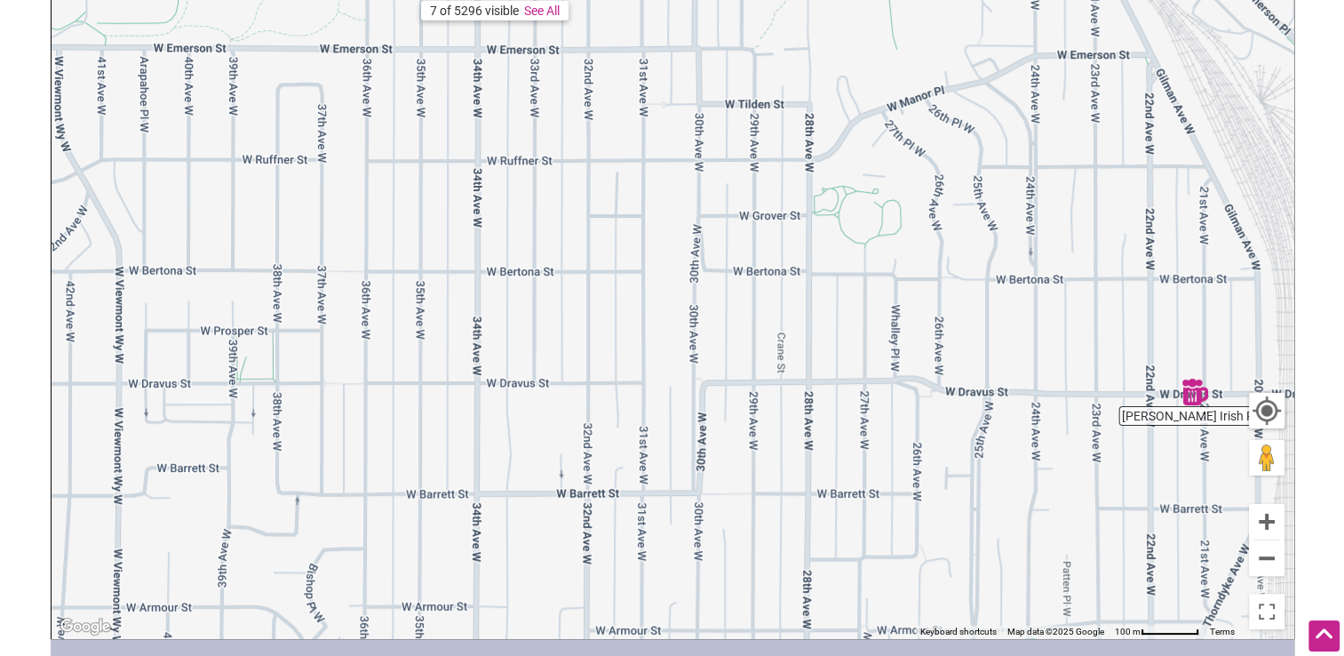
drag, startPoint x: 750, startPoint y: 143, endPoint x: 727, endPoint y: 609, distance: 466.2
click at [727, 609] on div "To navigate, press the arrow keys." at bounding box center [673, 292] width 1242 height 691
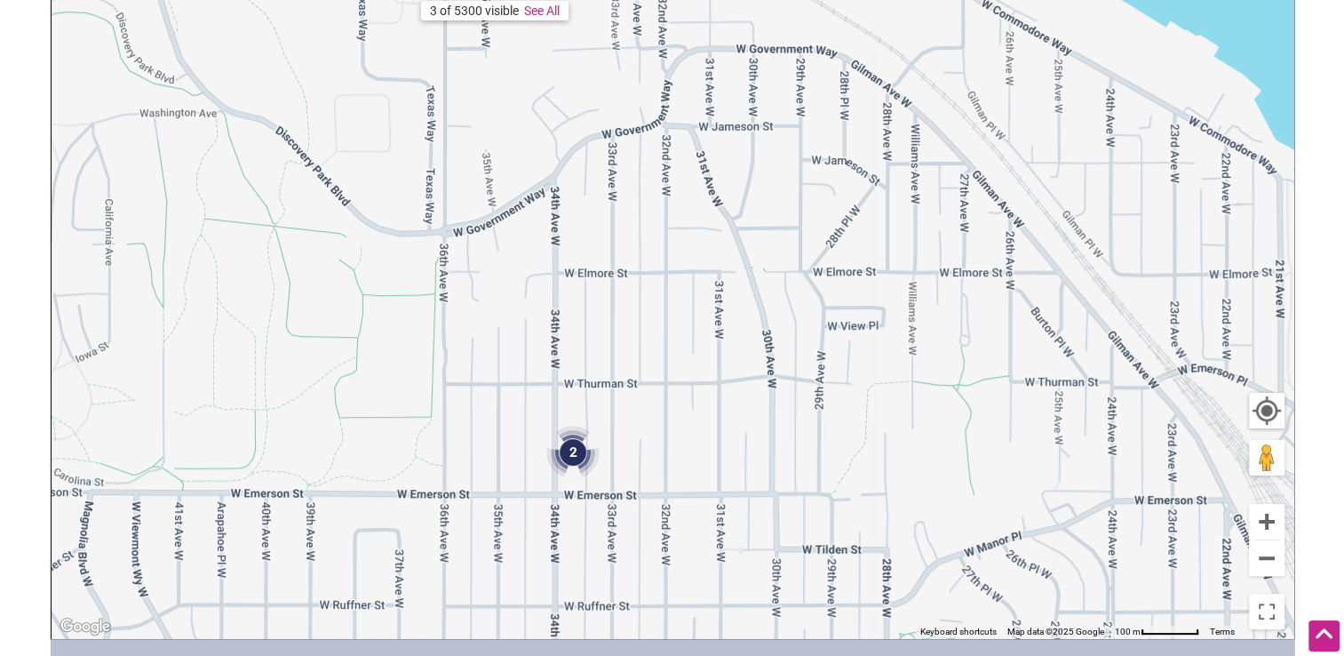
drag, startPoint x: 806, startPoint y: 283, endPoint x: 885, endPoint y: 701, distance: 425.9
click at [885, 363] on html "× Menu 0 Add a Business Map Blog Store Offers Intentionalist Cards Buy Black Ca…" at bounding box center [672, 35] width 1344 height 656
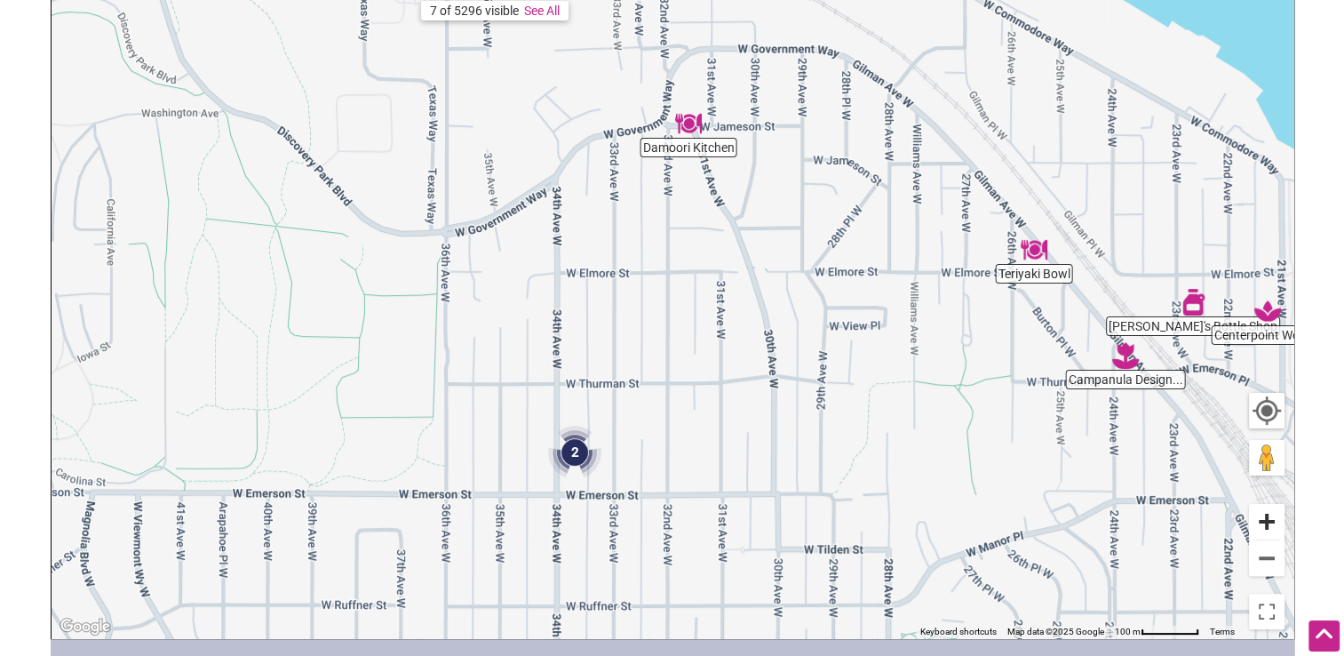
click at [1265, 517] on button "Zoom in" at bounding box center [1267, 522] width 36 height 36
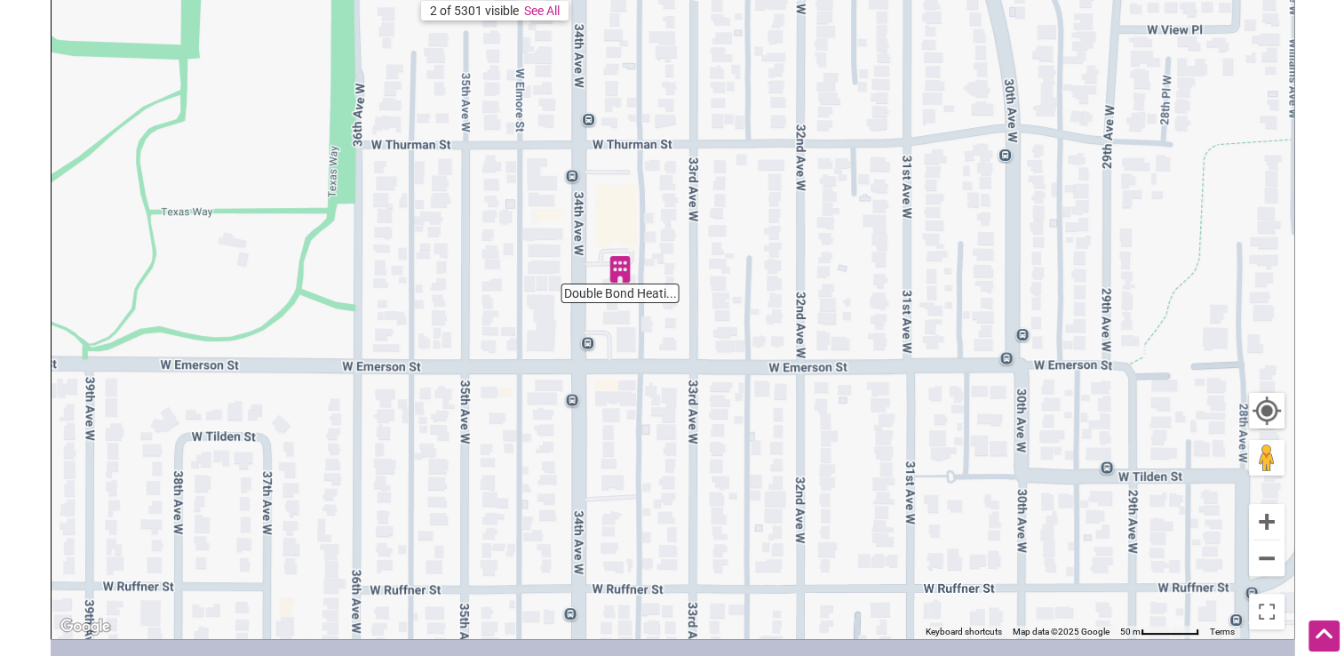
drag, startPoint x: 713, startPoint y: 504, endPoint x: 852, endPoint y: 173, distance: 358.8
click at [852, 173] on div "To navigate, press the arrow keys." at bounding box center [673, 292] width 1242 height 691
click at [1269, 517] on button "Zoom in" at bounding box center [1267, 522] width 36 height 36
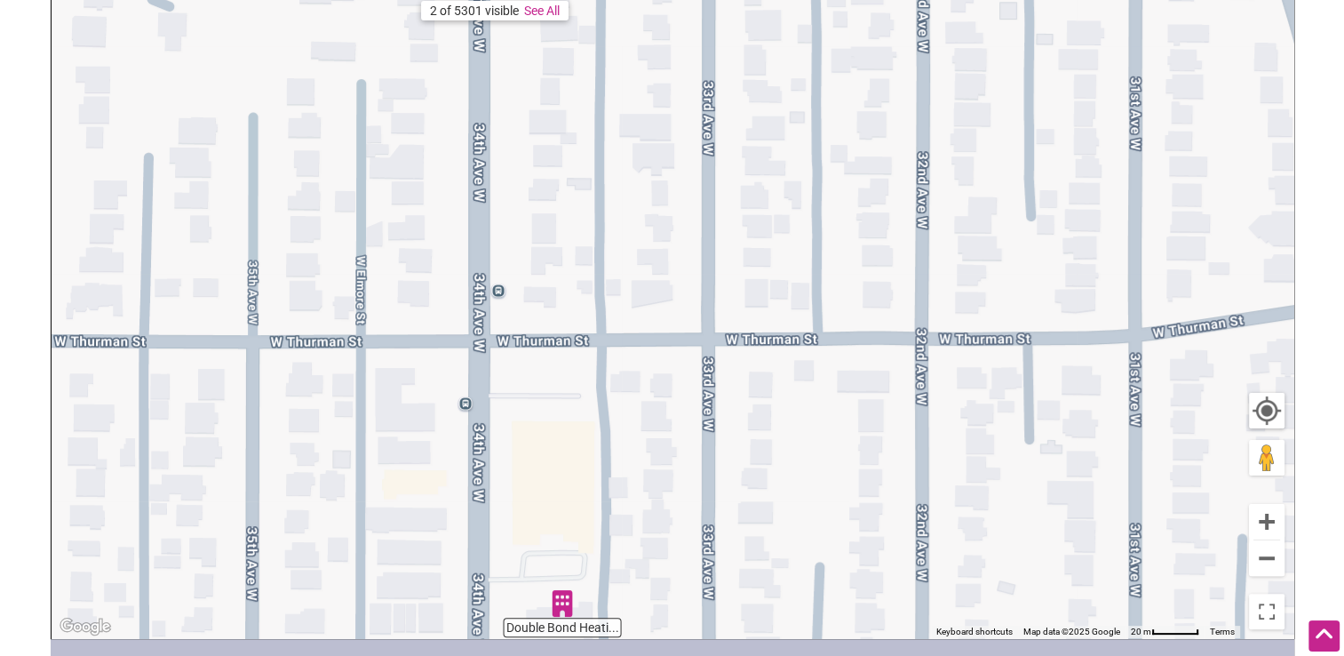
drag, startPoint x: 661, startPoint y: 306, endPoint x: 654, endPoint y: 651, distance: 345.7
click at [654, 651] on div "Intentionalist Spend like it matters 0 Add a Business Map Blog Store Offers Int…" at bounding box center [673, 396] width 1244 height 1378
click at [1268, 548] on button "Zoom out" at bounding box center [1267, 558] width 36 height 36
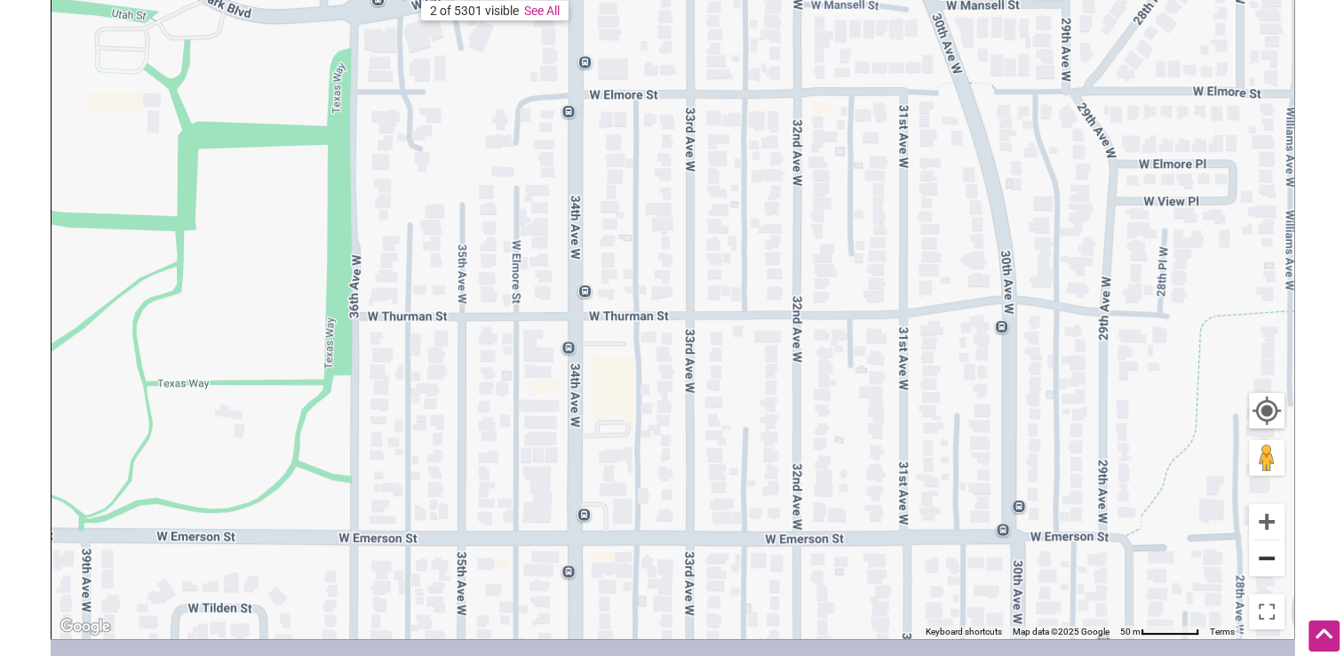
click at [1267, 547] on button "Zoom out" at bounding box center [1267, 558] width 36 height 36
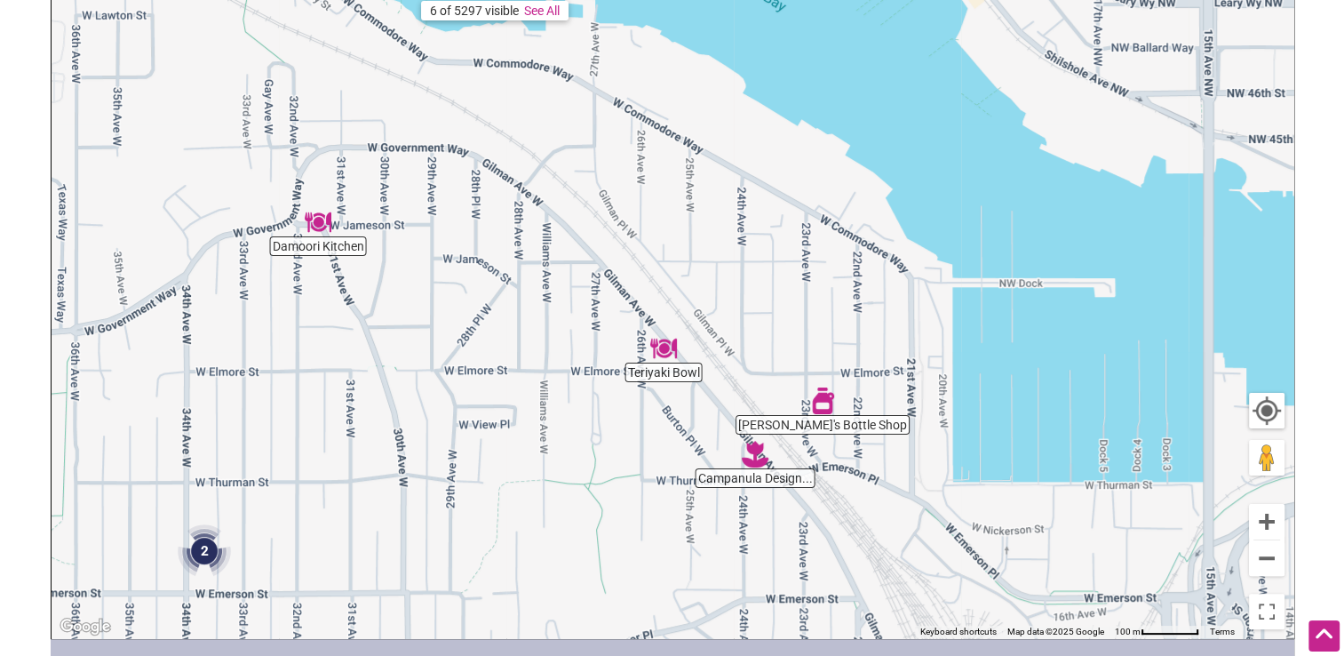
drag, startPoint x: 809, startPoint y: 219, endPoint x: 363, endPoint y: 400, distance: 481.1
click at [367, 402] on div "To navigate, press the arrow keys." at bounding box center [673, 292] width 1242 height 691
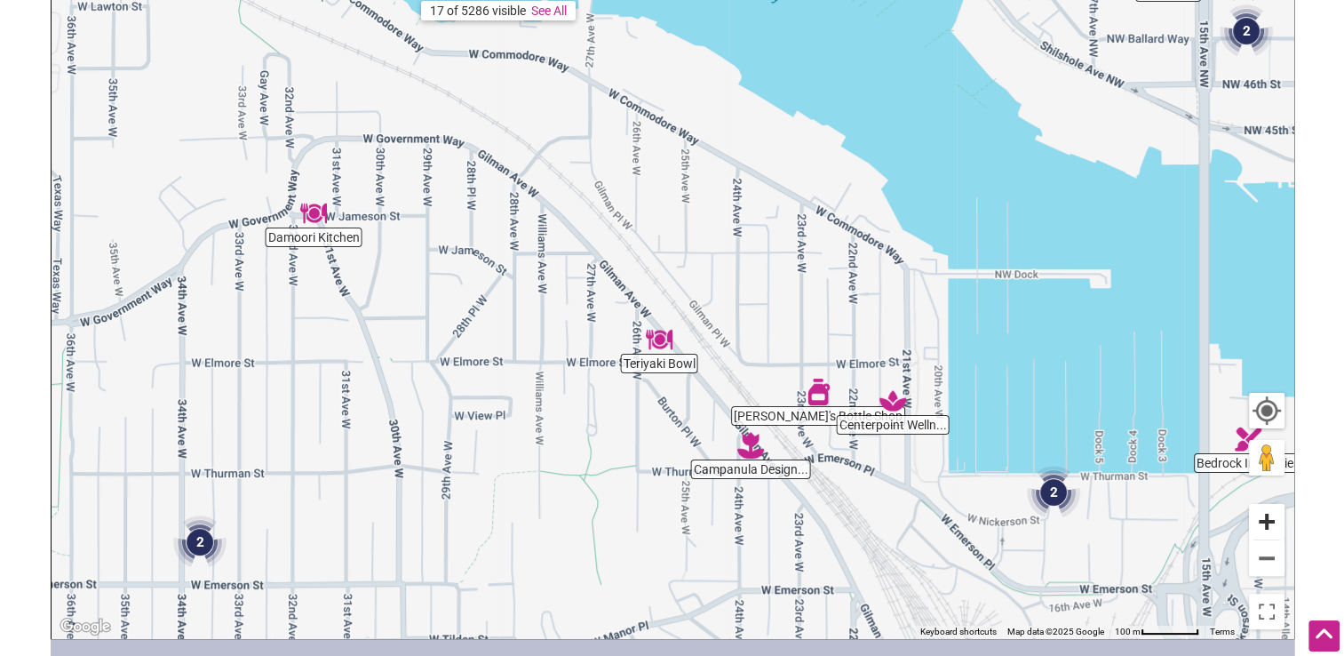
click at [1269, 518] on button "Zoom in" at bounding box center [1267, 522] width 36 height 36
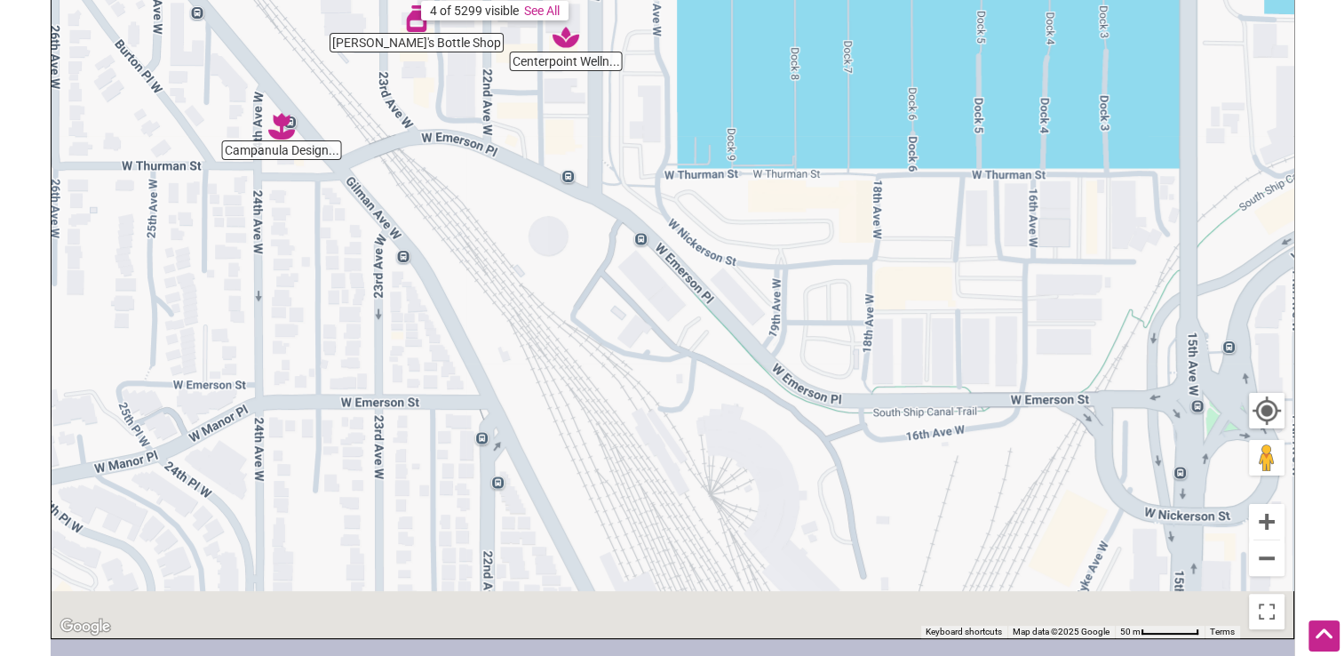
drag, startPoint x: 1152, startPoint y: 543, endPoint x: 602, endPoint y: 55, distance: 735.2
click at [602, 55] on div "To navigate, press the arrow keys." at bounding box center [673, 292] width 1242 height 691
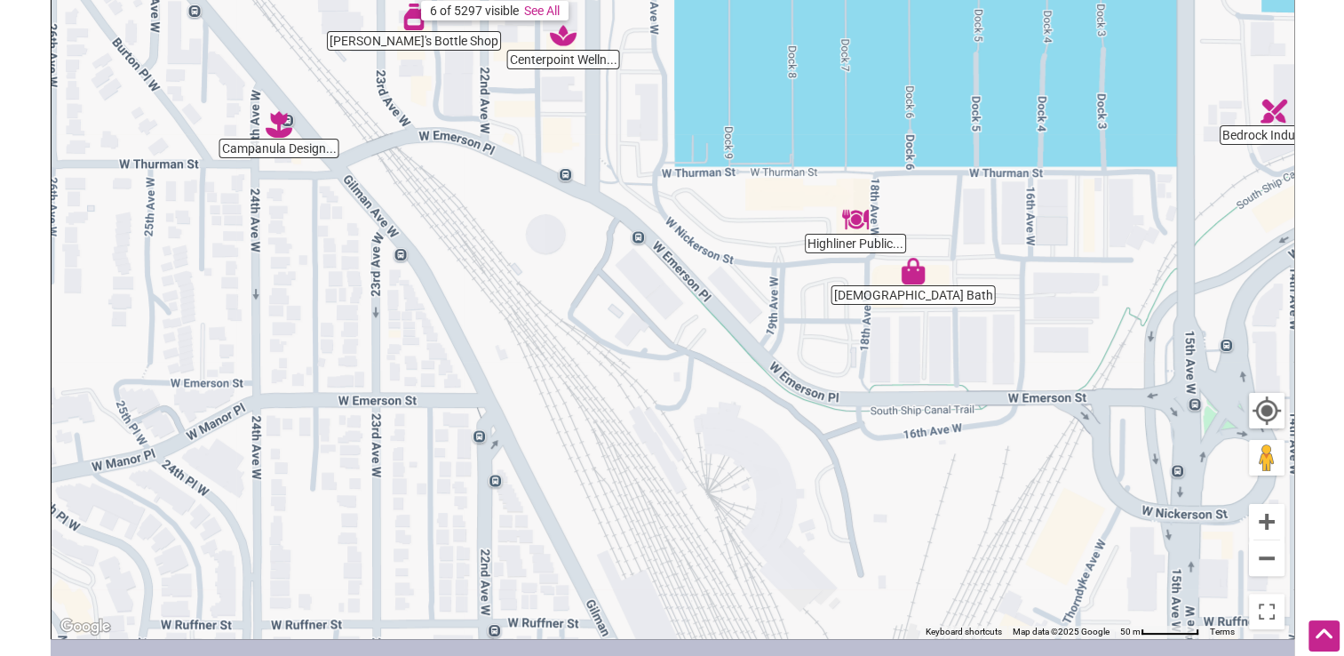
click at [858, 224] on img "Highliner Public House" at bounding box center [855, 219] width 27 height 27
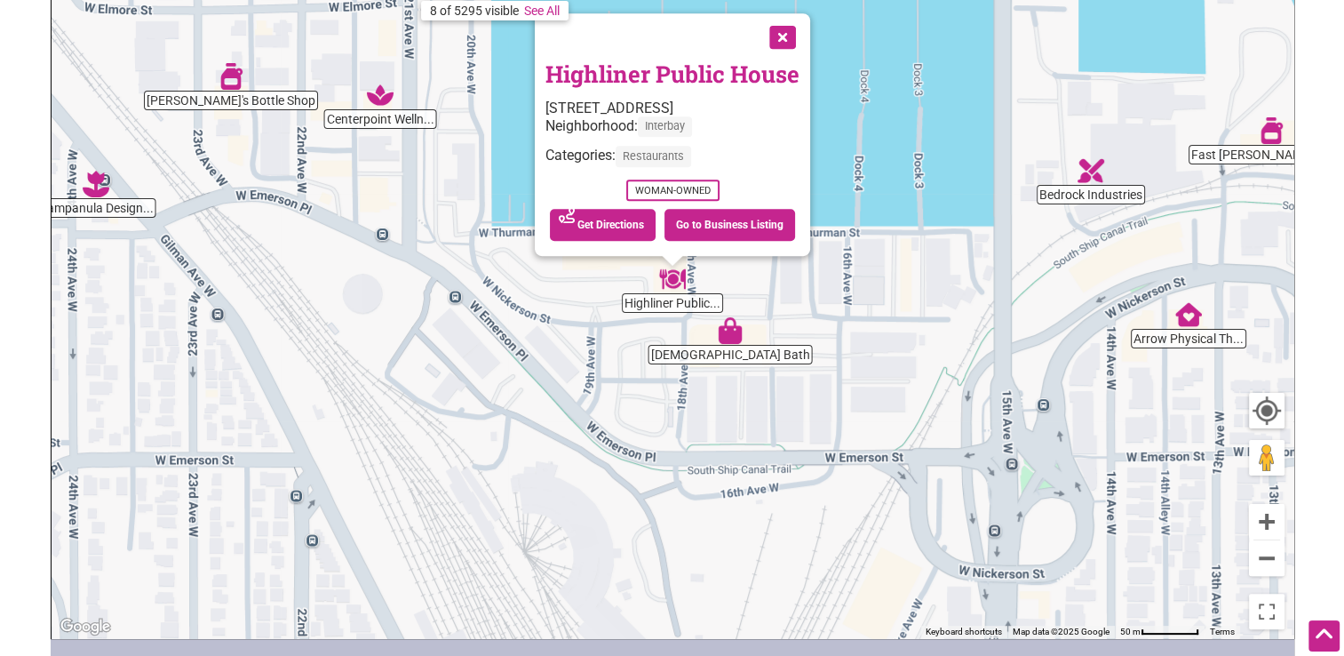
click at [784, 31] on button "Close" at bounding box center [781, 35] width 44 height 44
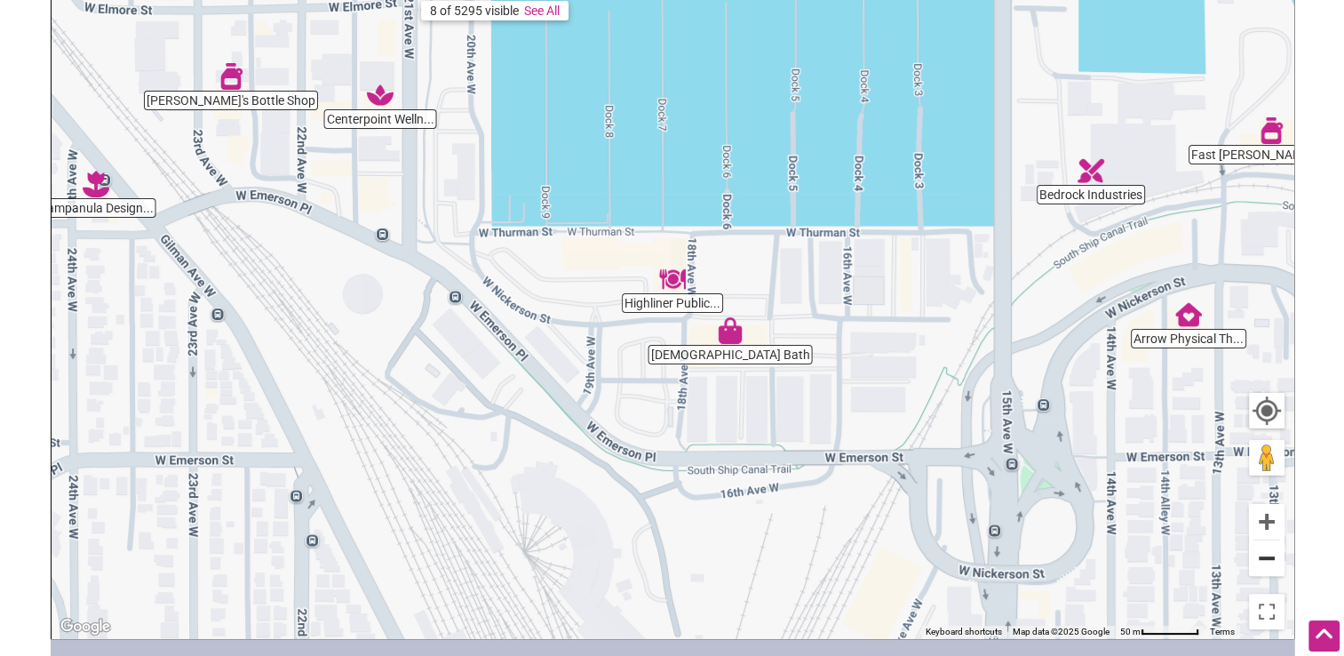
click at [1267, 555] on button "Zoom out" at bounding box center [1267, 558] width 36 height 36
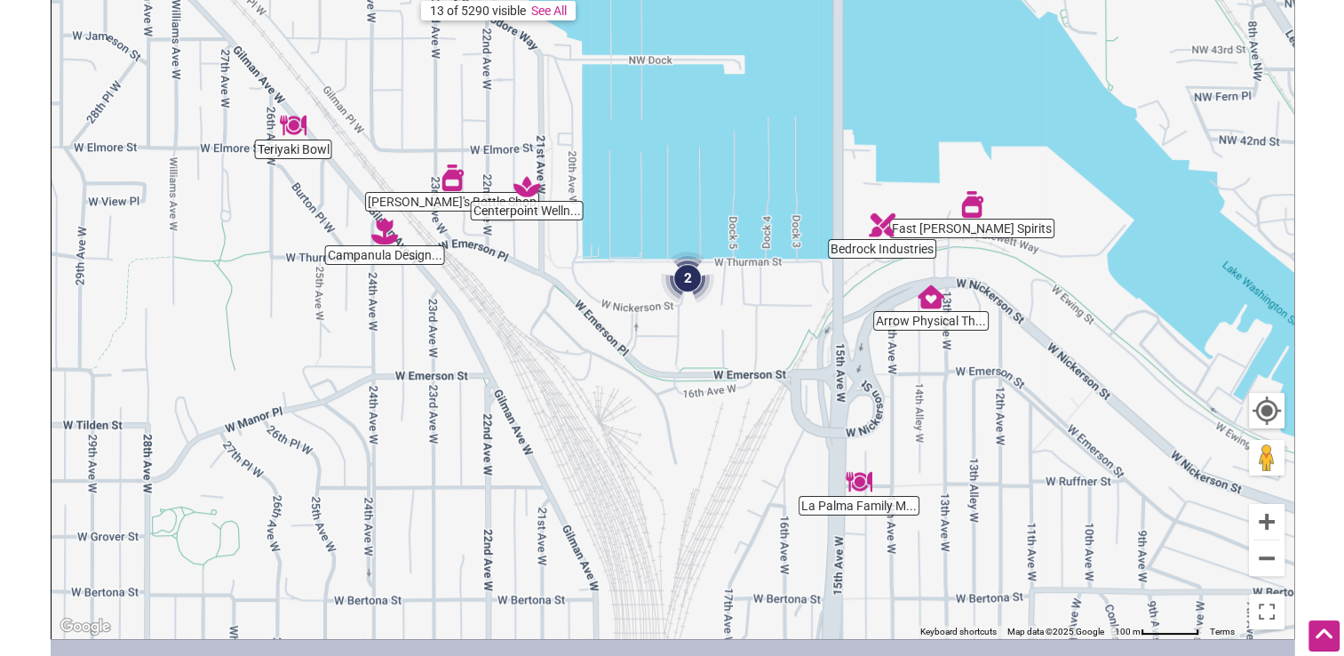
click at [972, 205] on img "Fast Penny Spirits" at bounding box center [972, 204] width 27 height 27
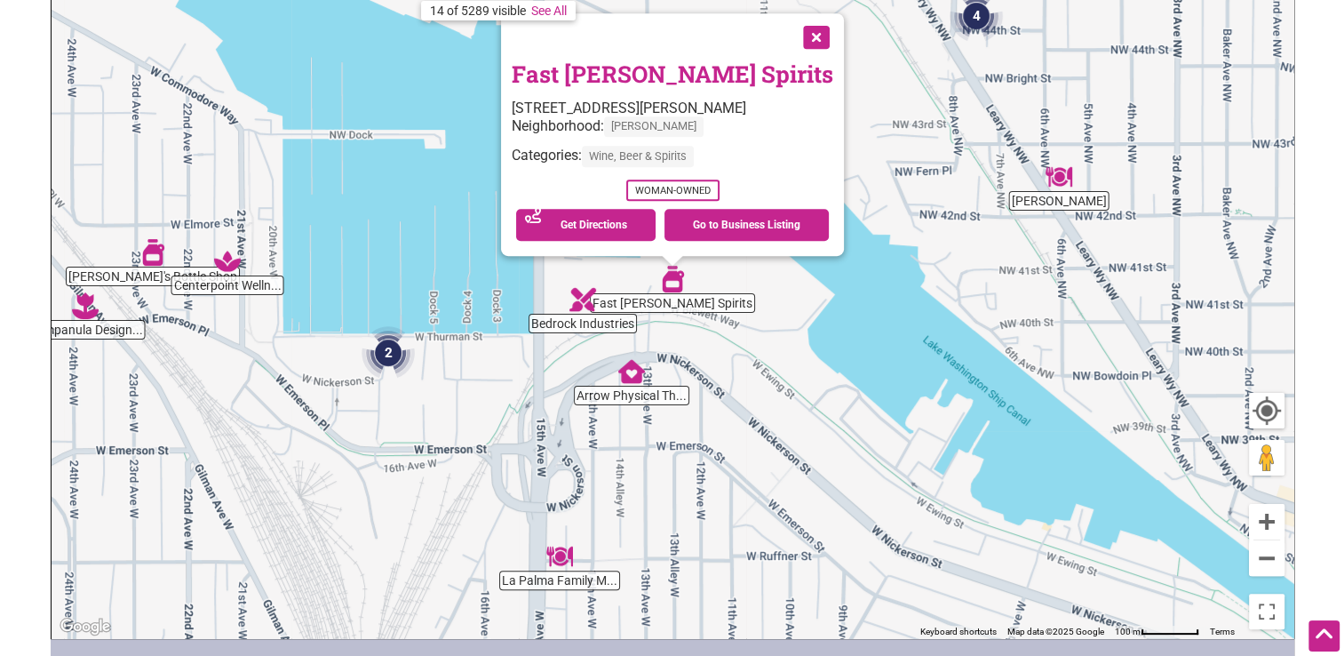
click at [793, 41] on button "Close" at bounding box center [815, 35] width 44 height 44
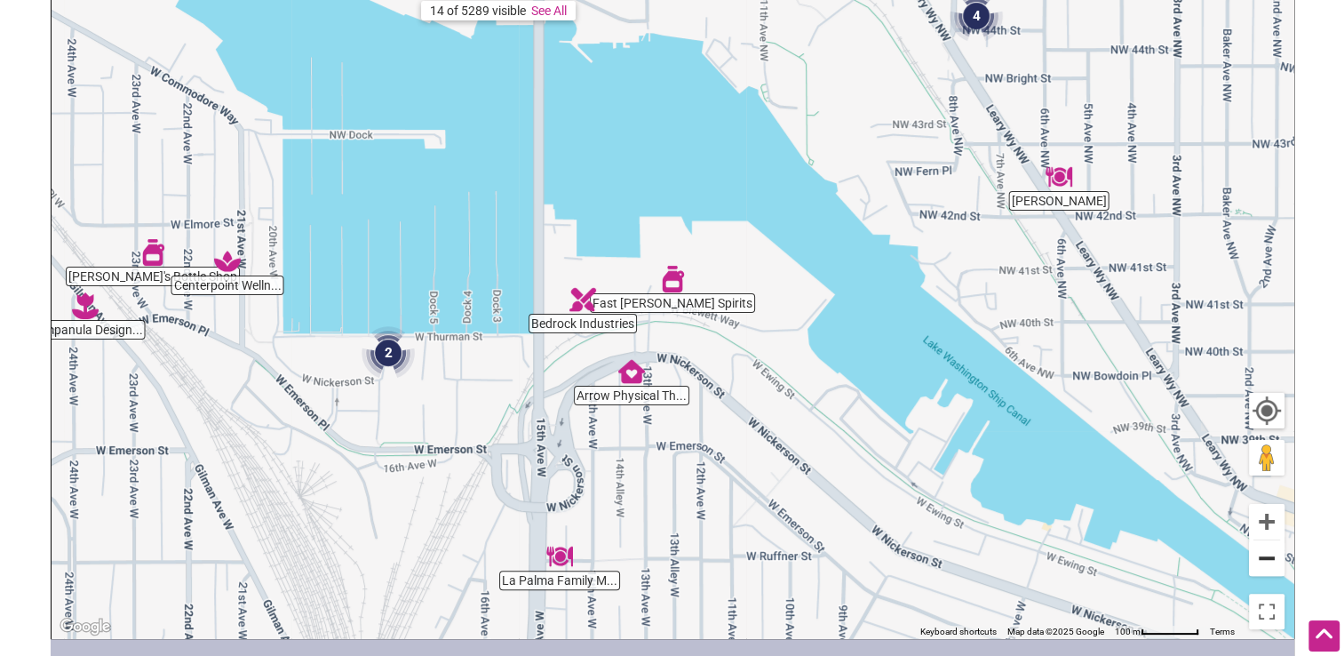
click at [1271, 563] on button "Zoom out" at bounding box center [1267, 558] width 36 height 36
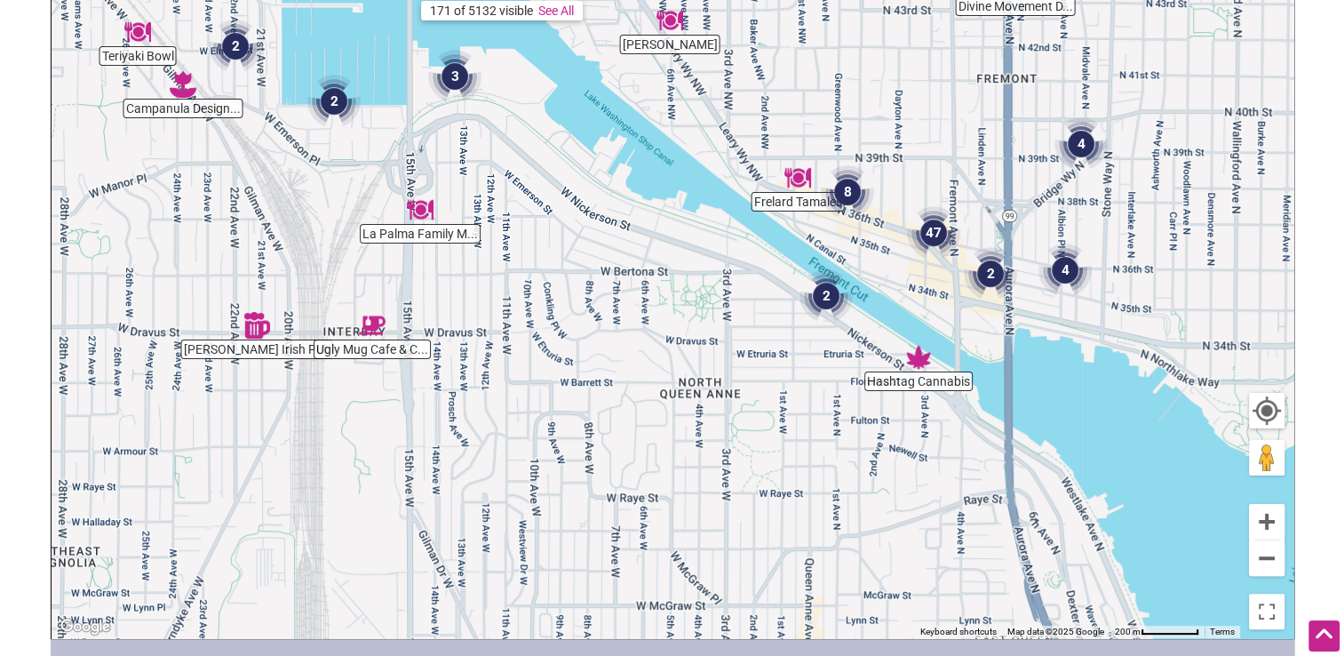
drag, startPoint x: 894, startPoint y: 550, endPoint x: 698, endPoint y: 339, distance: 287.9
click at [698, 339] on div "To navigate, press the arrow keys." at bounding box center [673, 292] width 1242 height 691
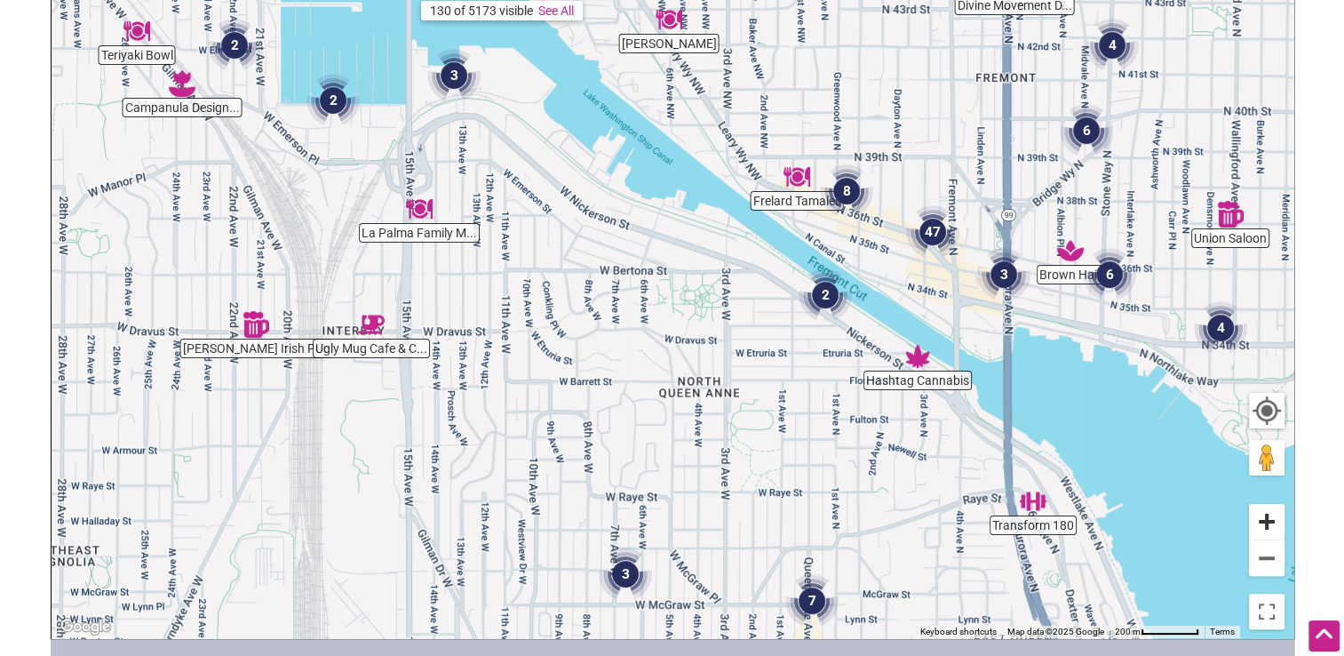
click at [1265, 517] on button "Zoom in" at bounding box center [1267, 522] width 36 height 36
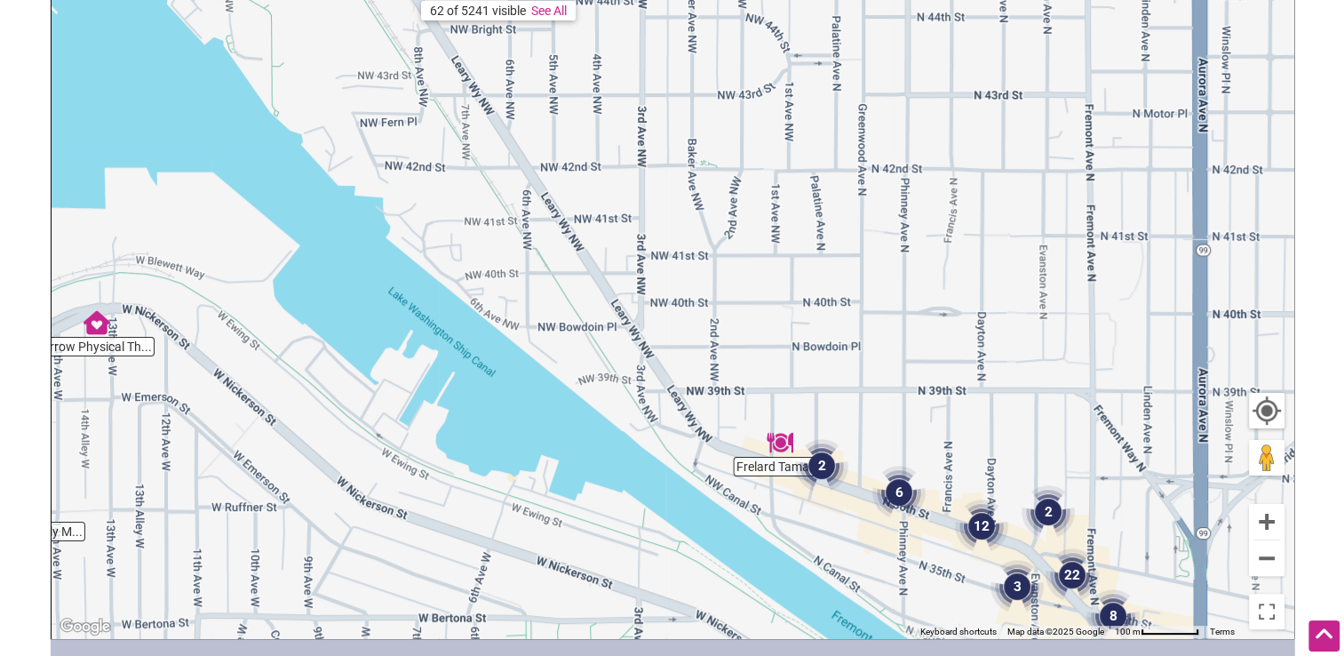
drag, startPoint x: 785, startPoint y: 171, endPoint x: 587, endPoint y: 422, distance: 319.4
click at [636, 546] on div "To navigate, press the arrow keys." at bounding box center [673, 292] width 1242 height 691
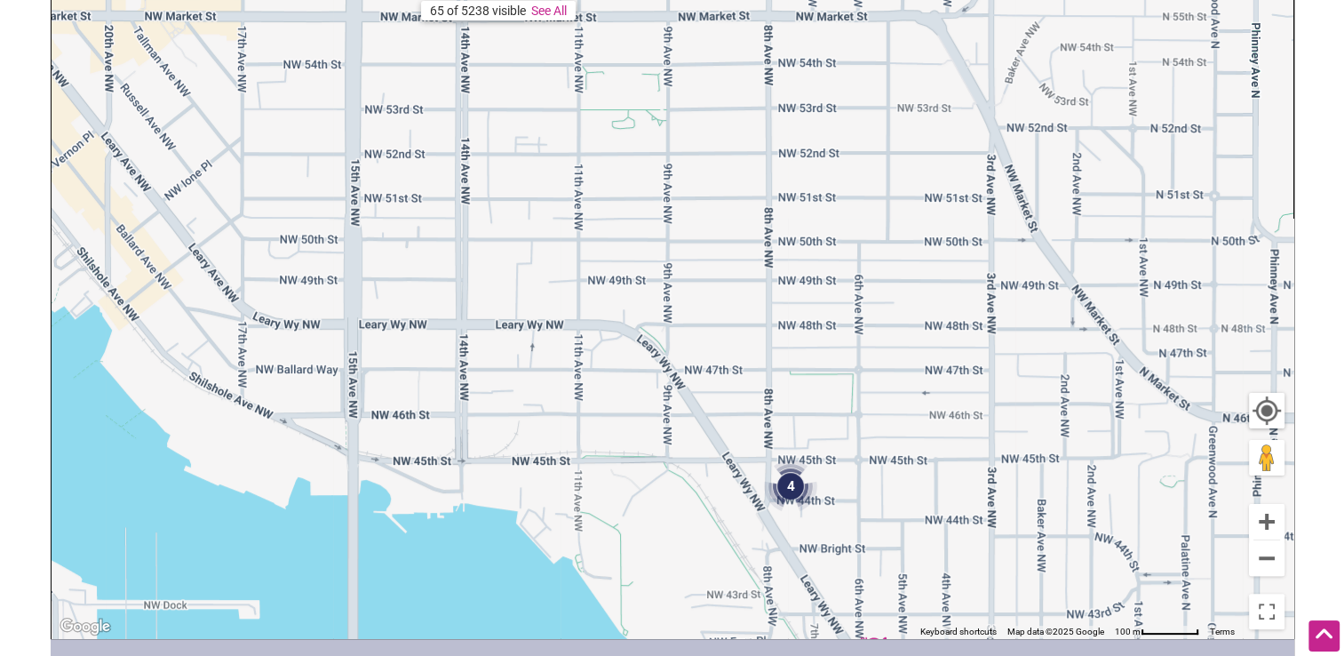
drag, startPoint x: 498, startPoint y: 135, endPoint x: 849, endPoint y: 664, distance: 635.1
click at [849, 363] on html "× Menu 0 Add a Business Map Blog Store Offers Intentionalist Cards Buy Black Ca…" at bounding box center [672, 35] width 1344 height 656
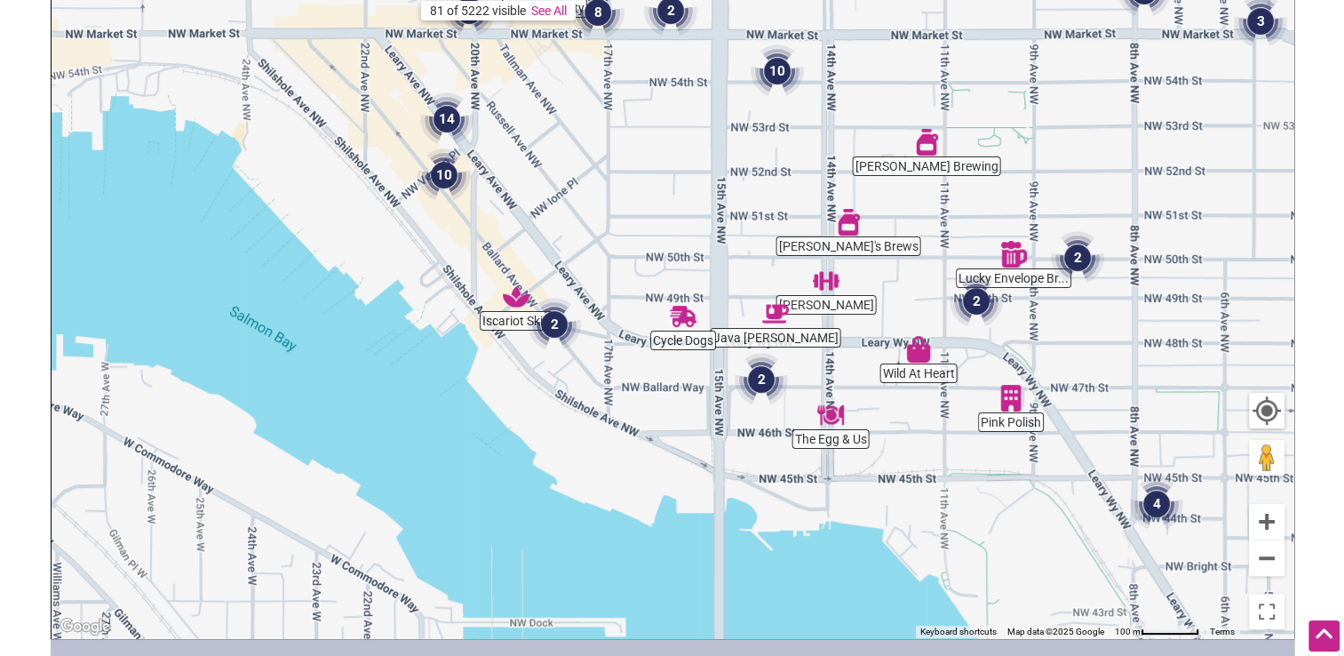
drag, startPoint x: 575, startPoint y: 435, endPoint x: 945, endPoint y: 454, distance: 371.0
click at [945, 454] on div "To navigate, press the arrow keys." at bounding box center [673, 292] width 1242 height 691
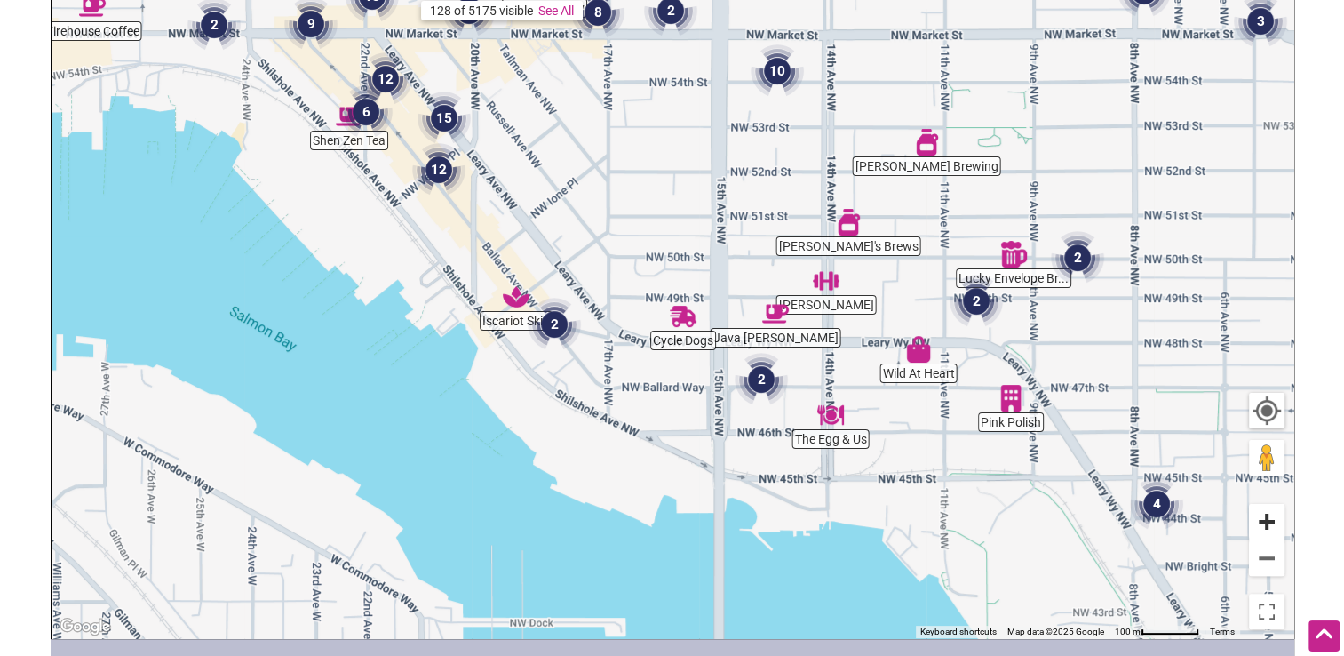
click at [1269, 524] on button "Zoom in" at bounding box center [1267, 522] width 36 height 36
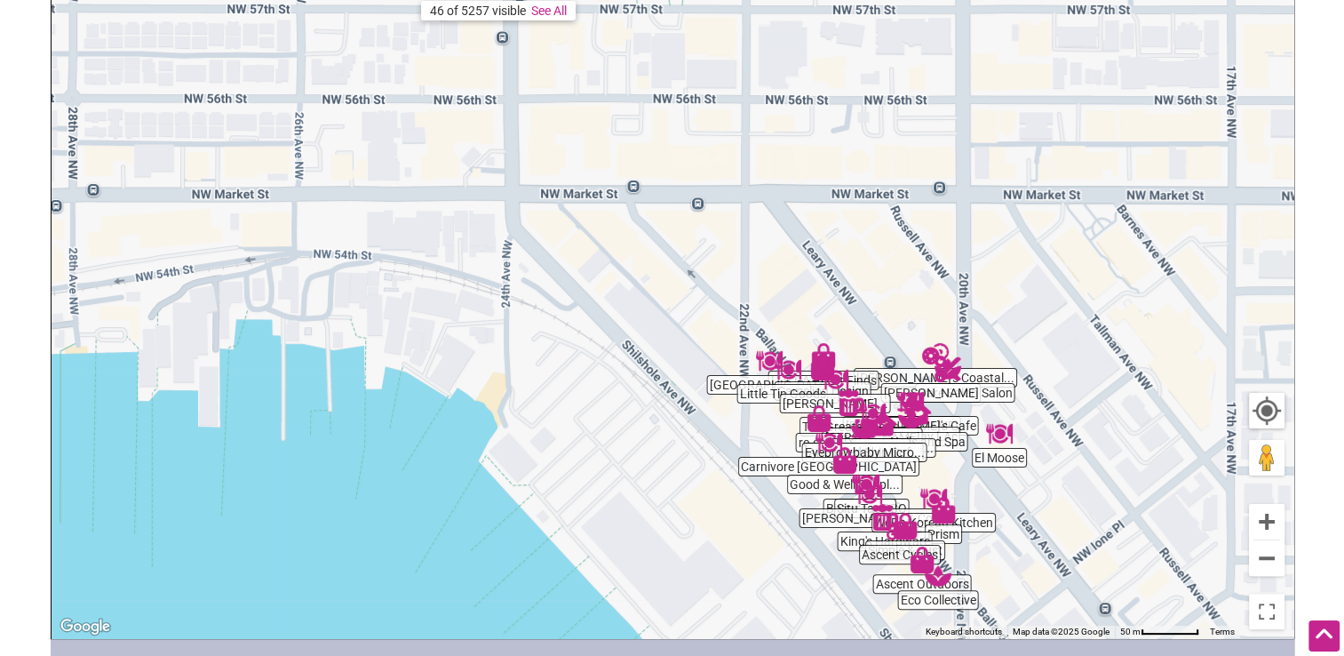
drag, startPoint x: 114, startPoint y: 144, endPoint x: 804, endPoint y: 567, distance: 809.7
click at [804, 567] on div "To navigate, press the arrow keys." at bounding box center [673, 292] width 1242 height 691
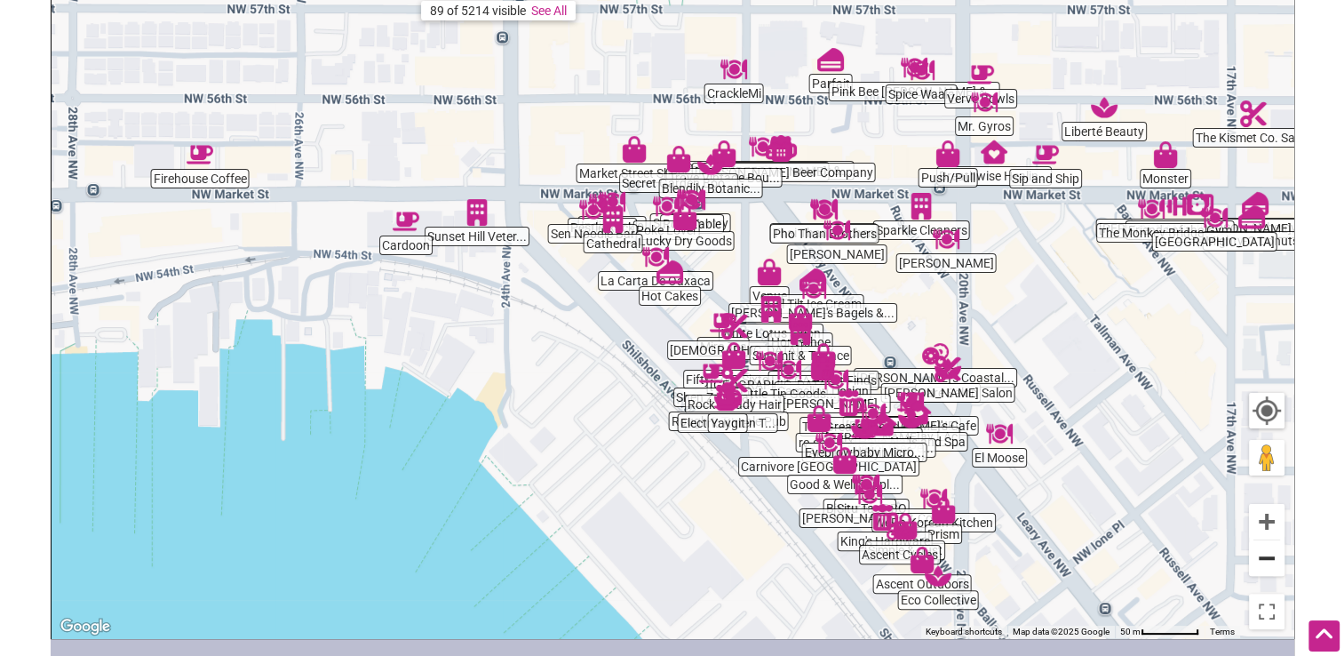
click at [1271, 560] on button "Zoom out" at bounding box center [1267, 558] width 36 height 36
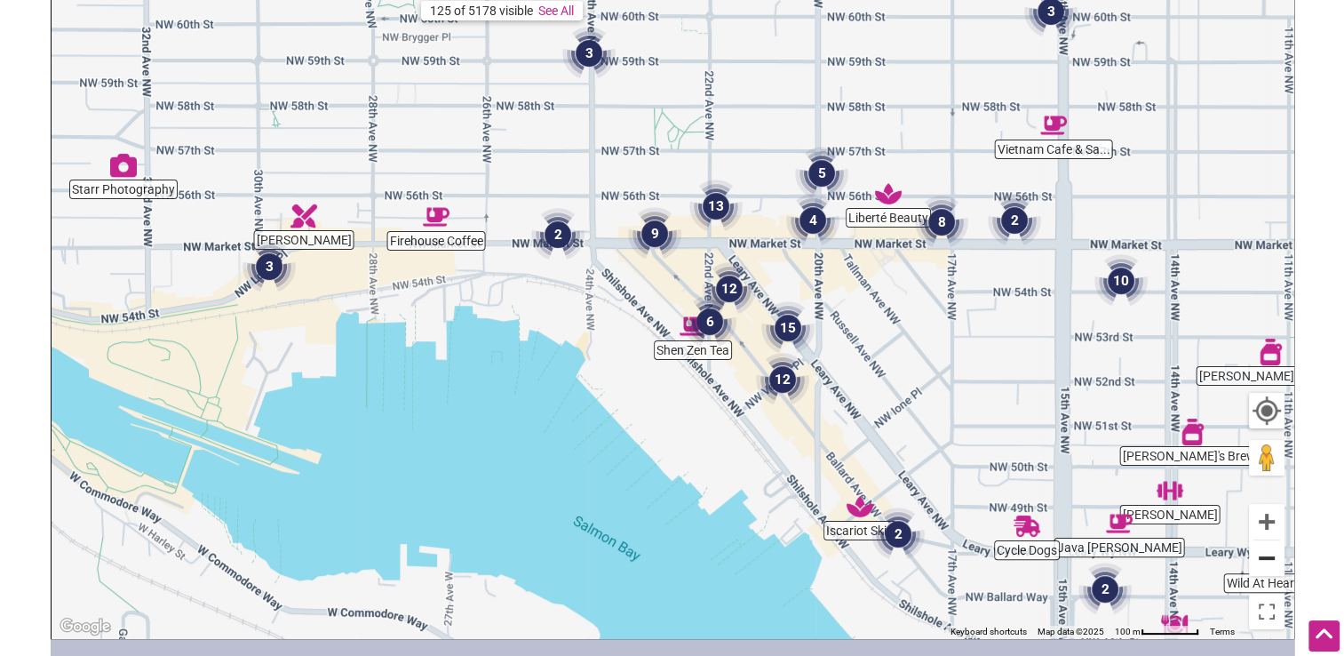
click at [1271, 560] on button "Zoom out" at bounding box center [1267, 558] width 36 height 36
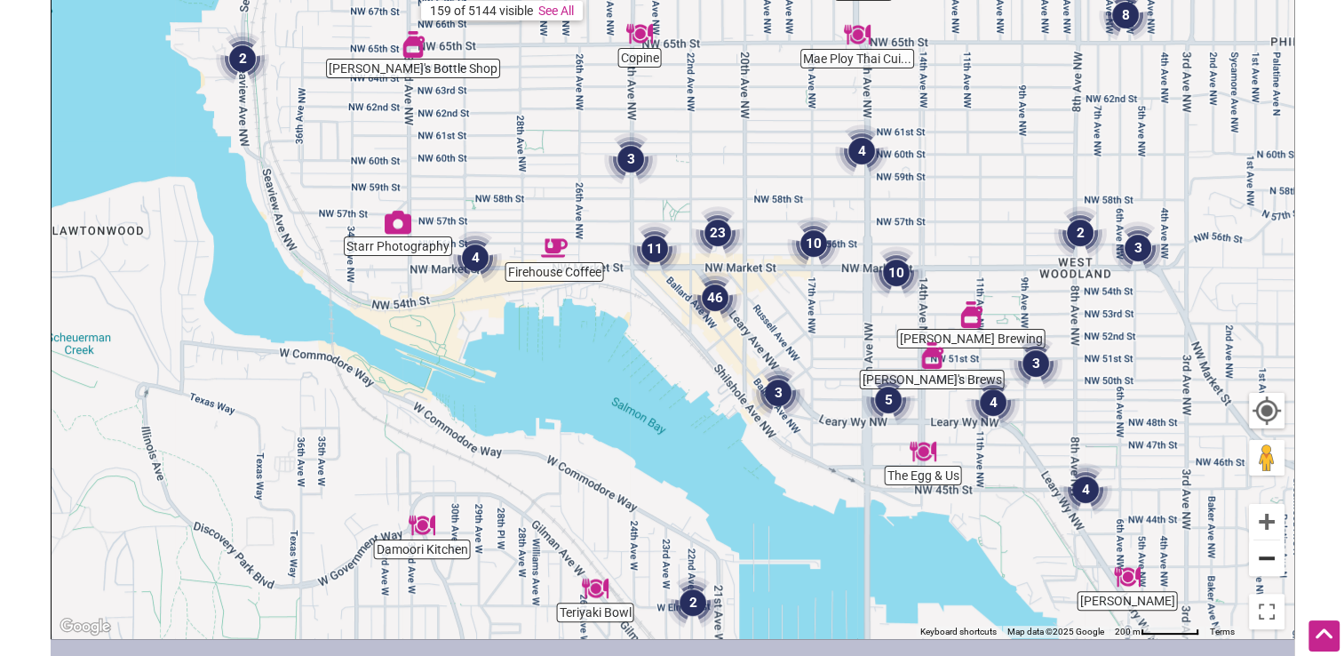
click at [1266, 560] on button "Zoom out" at bounding box center [1267, 558] width 36 height 36
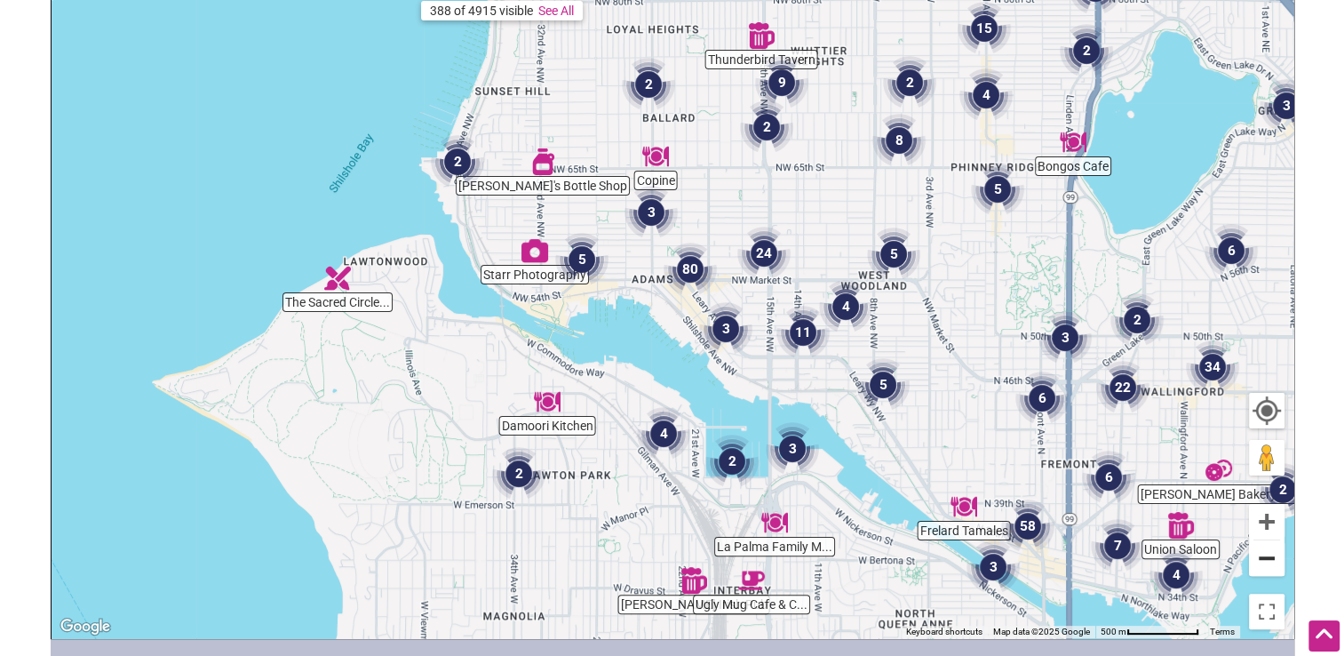
click at [1266, 560] on button "Zoom out" at bounding box center [1267, 558] width 36 height 36
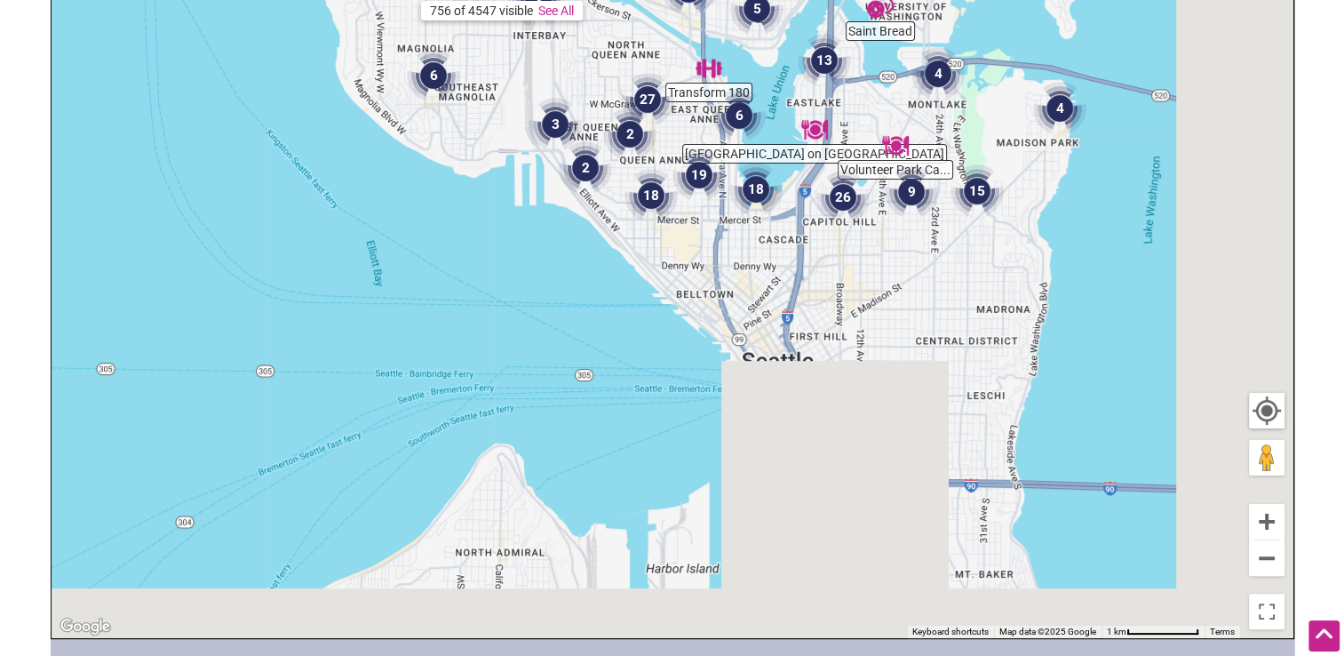
drag, startPoint x: 1201, startPoint y: 586, endPoint x: 1030, endPoint y: 170, distance: 450.6
click at [1030, 170] on div "To navigate, press the arrow keys." at bounding box center [673, 292] width 1242 height 691
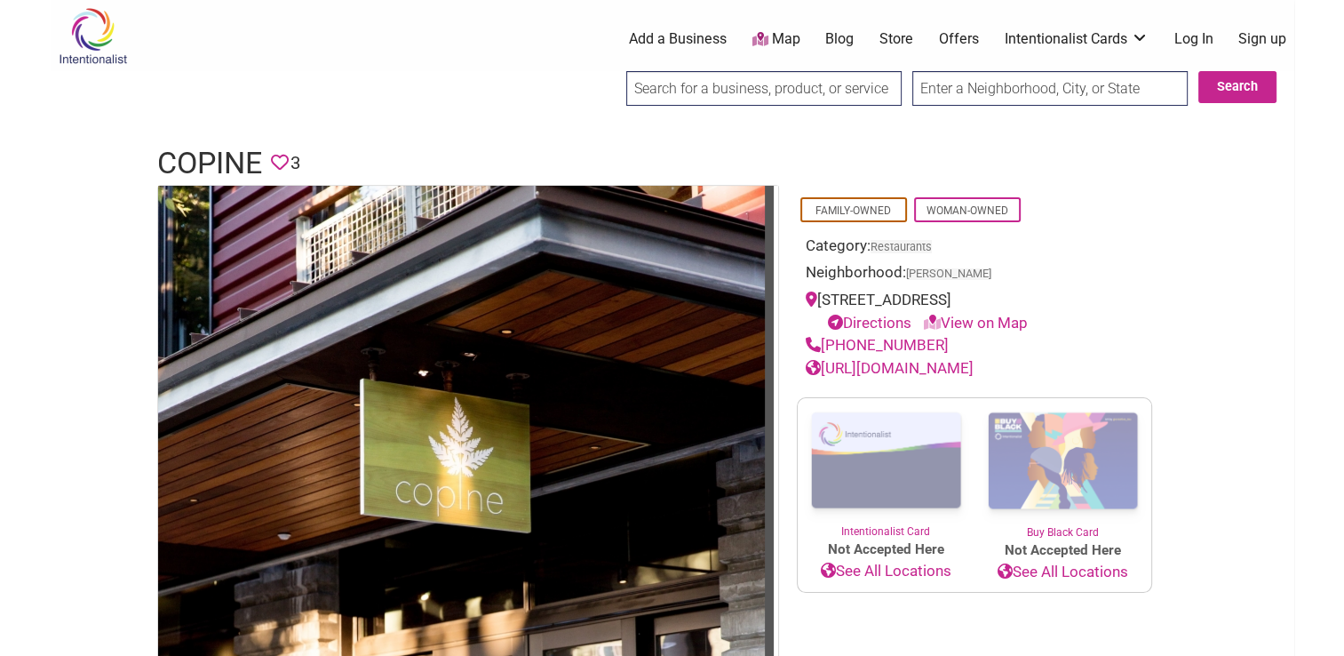
click at [942, 365] on link "https://www.copineseattle.com" at bounding box center [890, 368] width 168 height 18
